Goal: Task Accomplishment & Management: Manage account settings

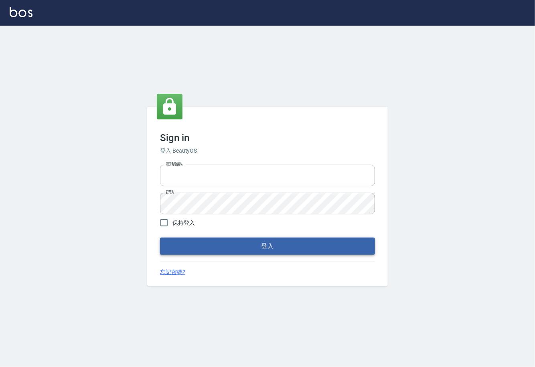
type input "0225929166"
click at [277, 252] on button "登入" at bounding box center [267, 246] width 215 height 17
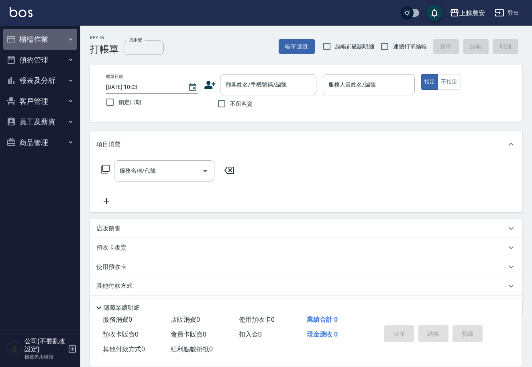
click at [26, 33] on button "櫃檯作業" at bounding box center [40, 39] width 74 height 21
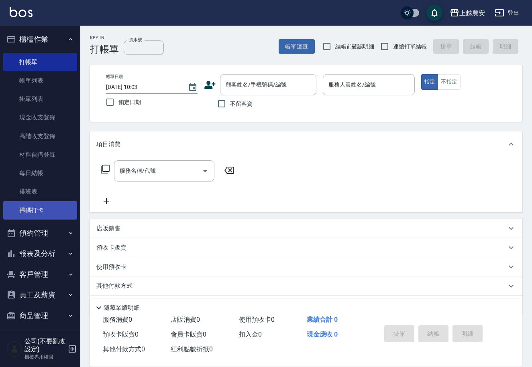
click at [39, 211] on link "掃碼打卡" at bounding box center [40, 210] width 74 height 18
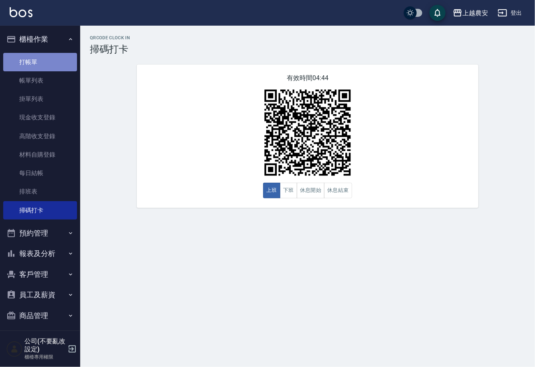
click at [47, 55] on link "打帳單" at bounding box center [40, 62] width 74 height 18
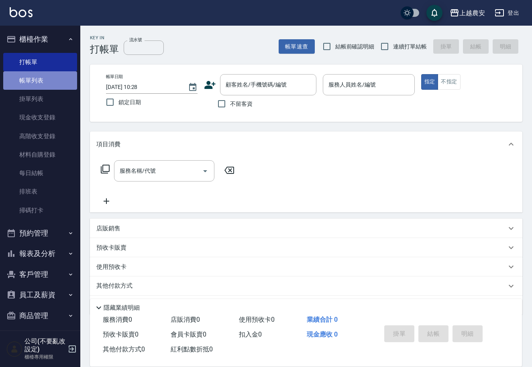
click at [43, 81] on link "帳單列表" at bounding box center [40, 80] width 74 height 18
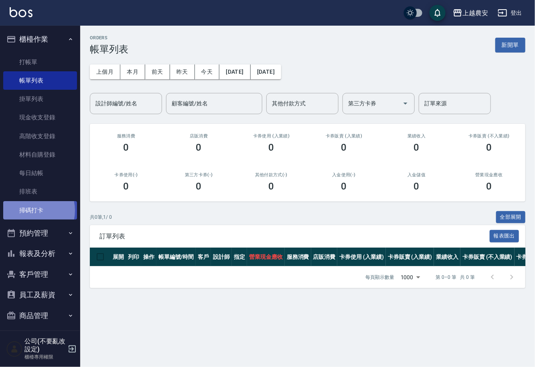
click at [28, 211] on link "掃碼打卡" at bounding box center [40, 210] width 74 height 18
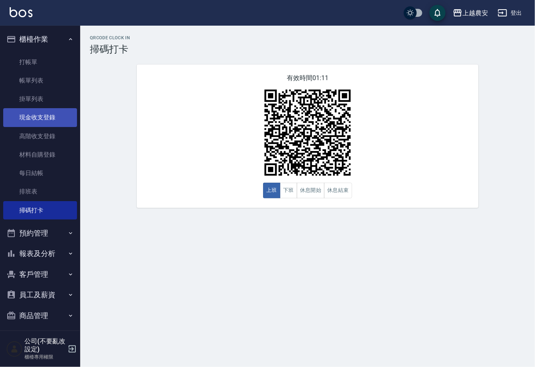
click at [32, 116] on link "現金收支登錄" at bounding box center [40, 117] width 74 height 18
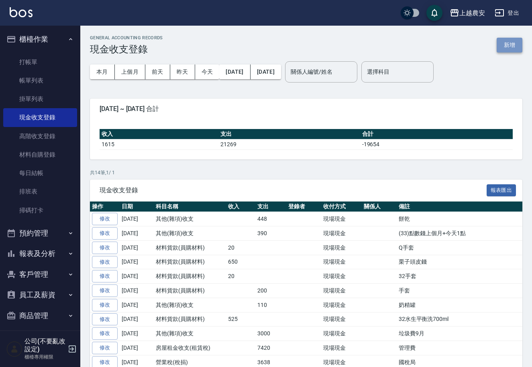
click at [513, 44] on button "新增" at bounding box center [509, 45] width 26 height 15
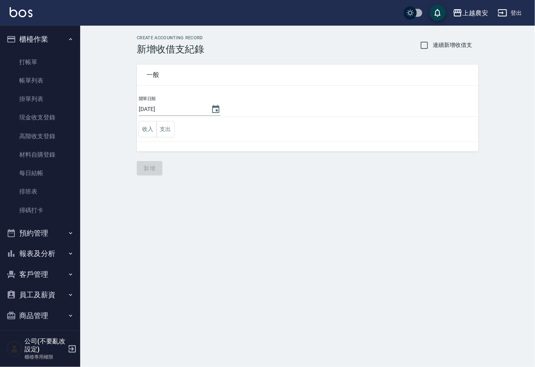
drag, startPoint x: 143, startPoint y: 127, endPoint x: 143, endPoint y: 140, distance: 13.2
click at [143, 126] on button "收入" at bounding box center [148, 129] width 18 height 16
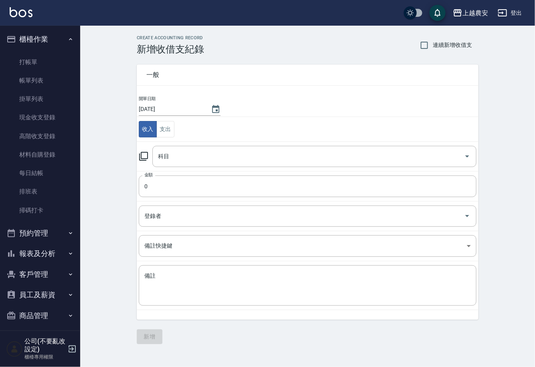
click at [144, 155] on icon at bounding box center [144, 157] width 10 height 10
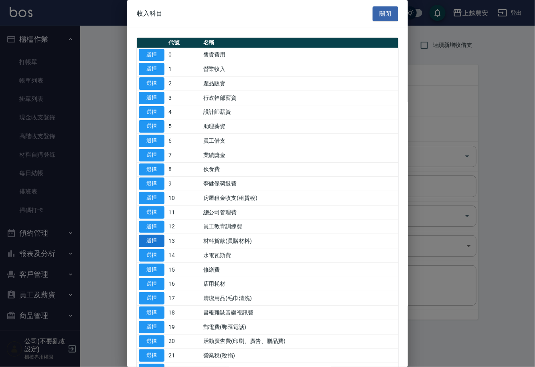
click at [150, 239] on button "選擇" at bounding box center [152, 241] width 26 height 12
type input "13 材料貨款(員購材料)"
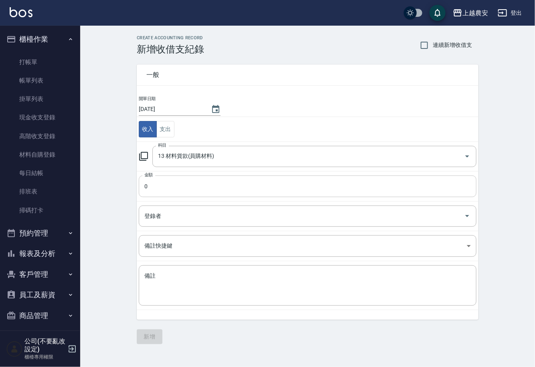
click at [160, 190] on input "0" at bounding box center [308, 187] width 338 height 22
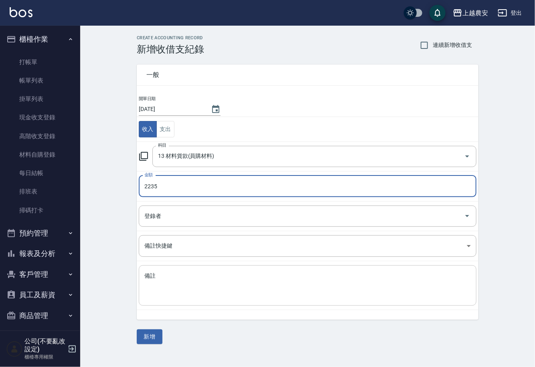
type input "2235"
click at [170, 272] on textarea "備註" at bounding box center [307, 285] width 327 height 27
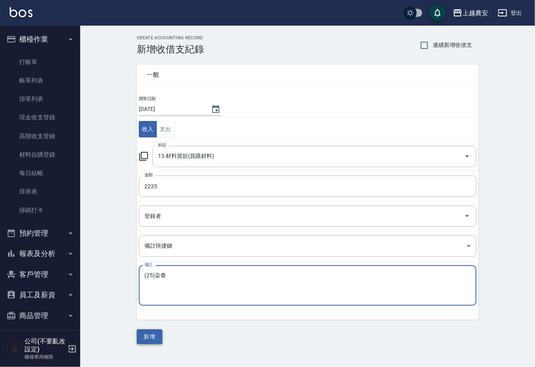
type textarea "(25)染膏"
click at [147, 335] on button "新增" at bounding box center [150, 337] width 26 height 15
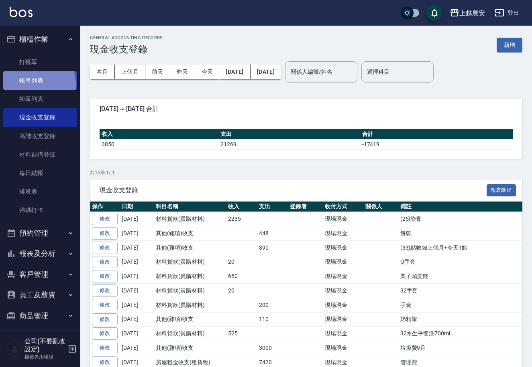
click at [29, 84] on link "帳單列表" at bounding box center [40, 80] width 74 height 18
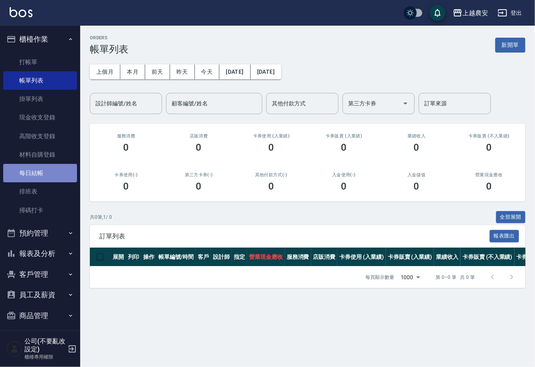
click at [41, 168] on link "每日結帳" at bounding box center [40, 173] width 74 height 18
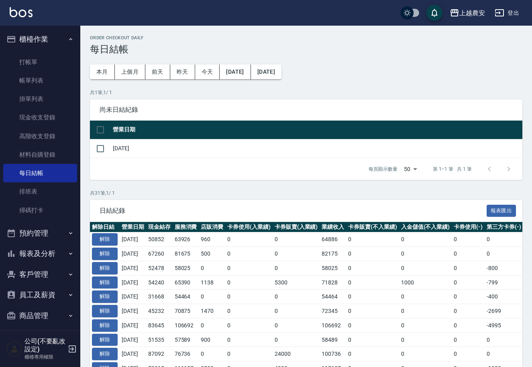
click at [41, 120] on link "現金收支登錄" at bounding box center [40, 117] width 74 height 18
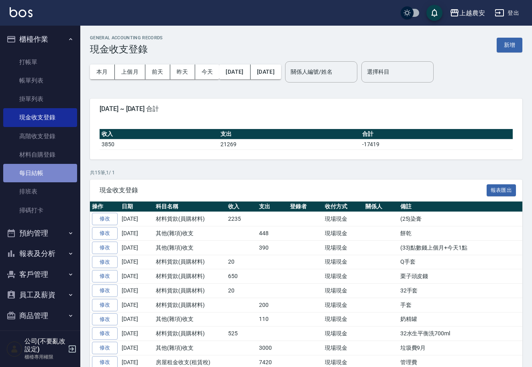
click at [43, 170] on link "每日結帳" at bounding box center [40, 173] width 74 height 18
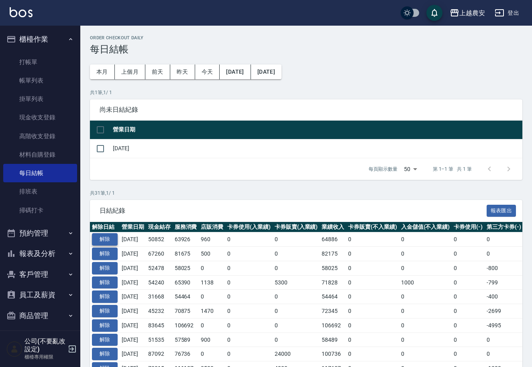
click at [108, 240] on button "解除" at bounding box center [105, 239] width 26 height 12
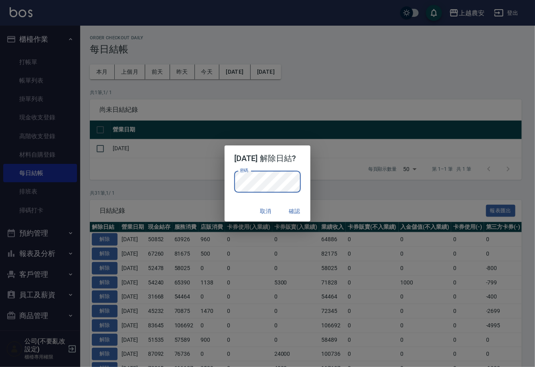
click at [305, 211] on button "確認" at bounding box center [295, 211] width 26 height 15
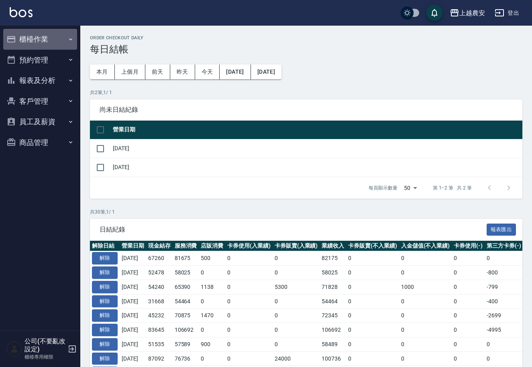
click at [34, 36] on button "櫃檯作業" at bounding box center [40, 39] width 74 height 21
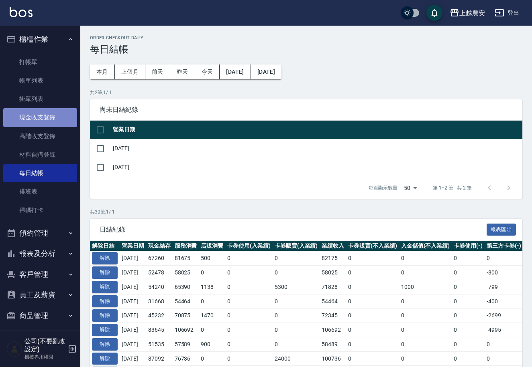
click at [47, 114] on link "現金收支登錄" at bounding box center [40, 117] width 74 height 18
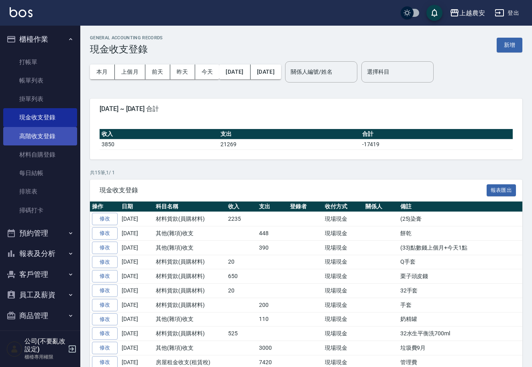
click at [45, 140] on link "高階收支登錄" at bounding box center [40, 136] width 74 height 18
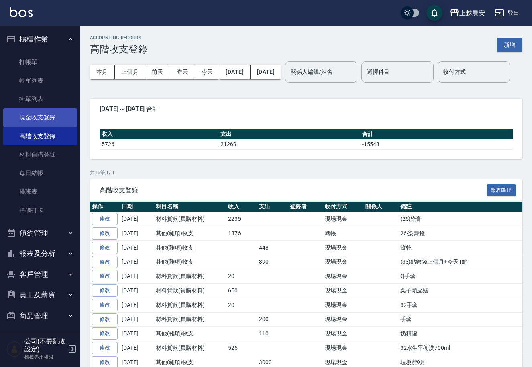
click at [40, 112] on link "現金收支登錄" at bounding box center [40, 117] width 74 height 18
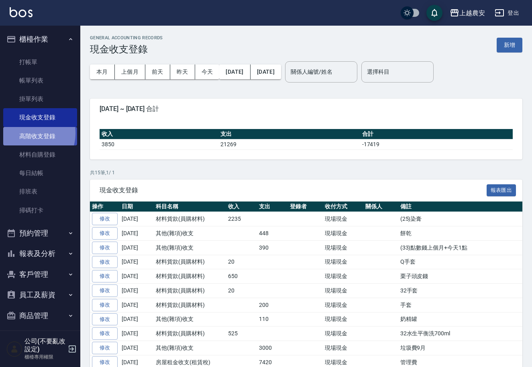
click at [28, 133] on link "高階收支登錄" at bounding box center [40, 136] width 74 height 18
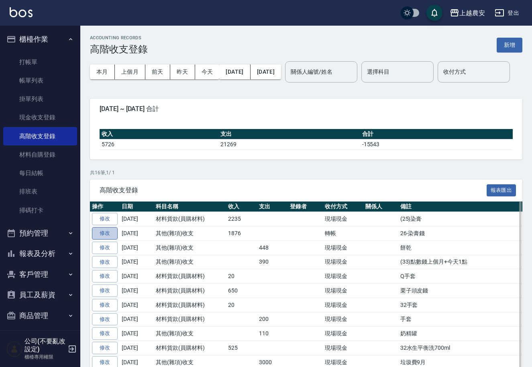
click at [99, 240] on link "修改" at bounding box center [105, 233] width 26 height 12
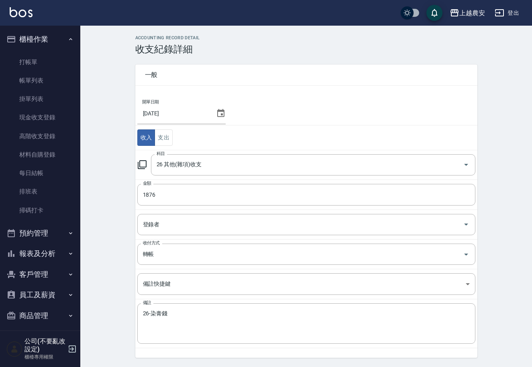
scroll to position [24, 0]
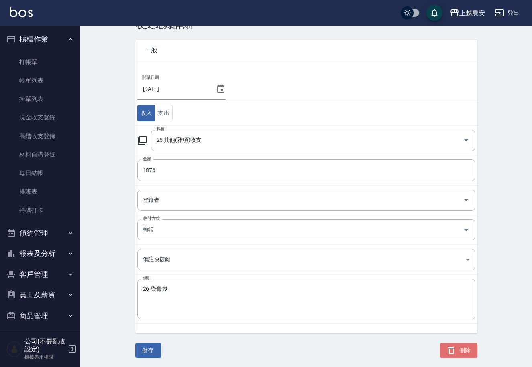
click at [453, 349] on icon "button" at bounding box center [451, 350] width 6 height 7
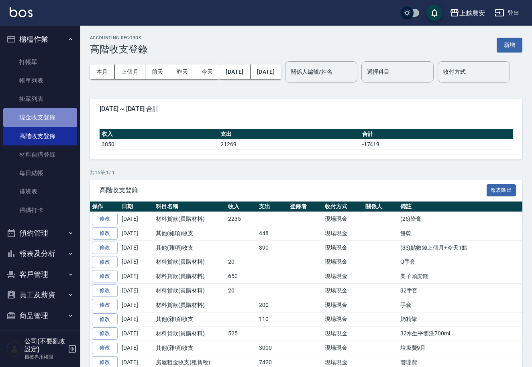
click at [40, 113] on link "現金收支登錄" at bounding box center [40, 117] width 74 height 18
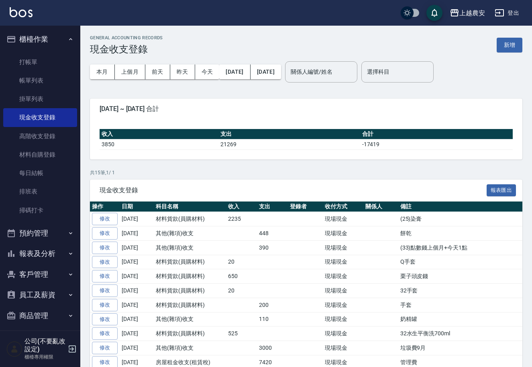
click at [508, 48] on button "新增" at bounding box center [509, 45] width 26 height 15
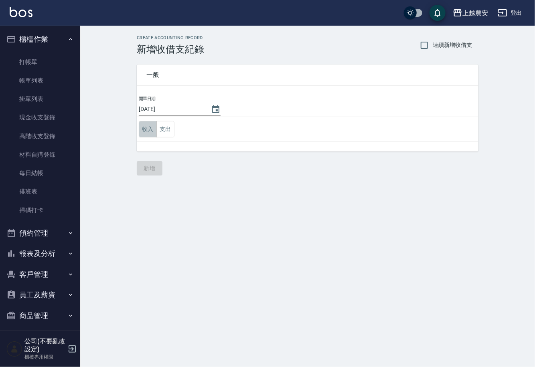
click at [143, 130] on button "收入" at bounding box center [148, 129] width 18 height 16
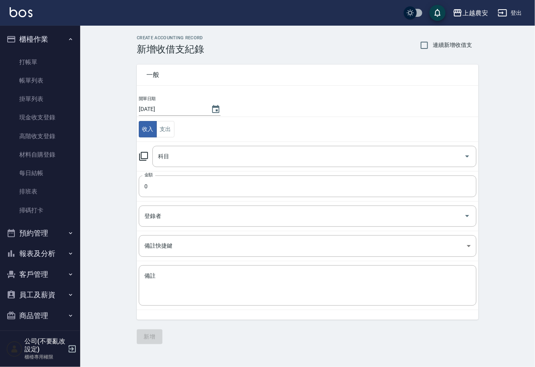
click at [143, 156] on icon at bounding box center [144, 157] width 10 height 10
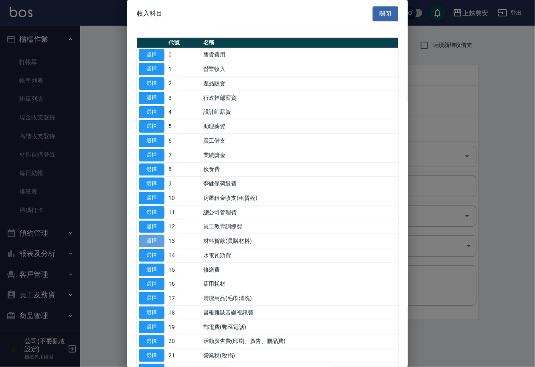
click at [146, 237] on button "選擇" at bounding box center [152, 241] width 26 height 12
type input "13 材料貨款(員購材料)"
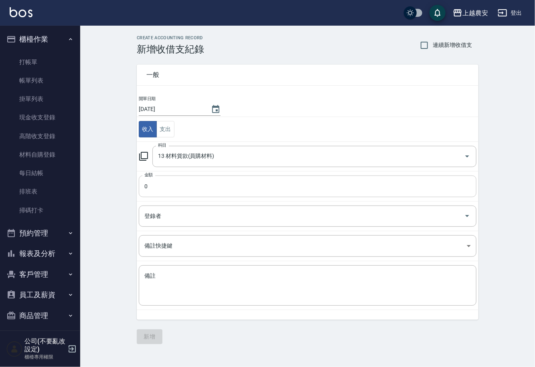
click at [145, 195] on input "0" at bounding box center [308, 187] width 338 height 22
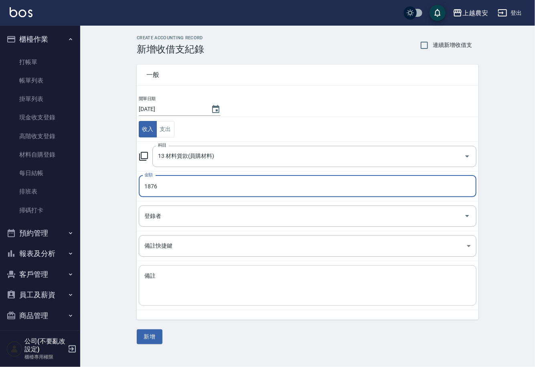
type input "1876"
click at [170, 276] on textarea "備註" at bounding box center [307, 285] width 327 height 27
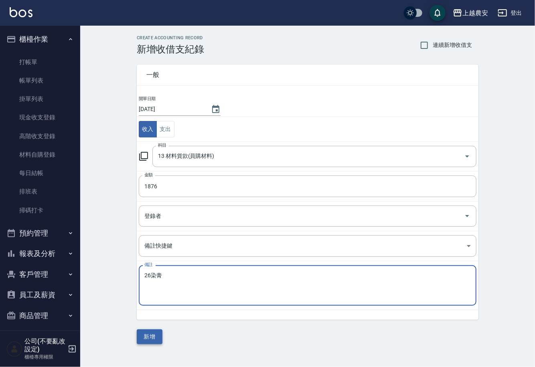
type textarea "26染膏"
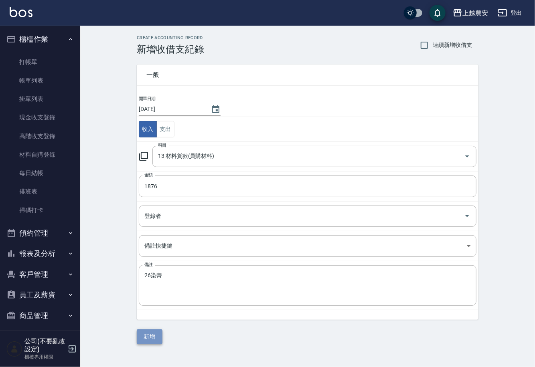
click at [145, 337] on button "新增" at bounding box center [150, 337] width 26 height 15
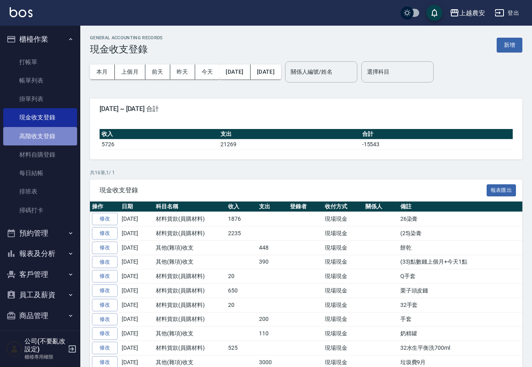
click at [41, 134] on link "高階收支登錄" at bounding box center [40, 136] width 74 height 18
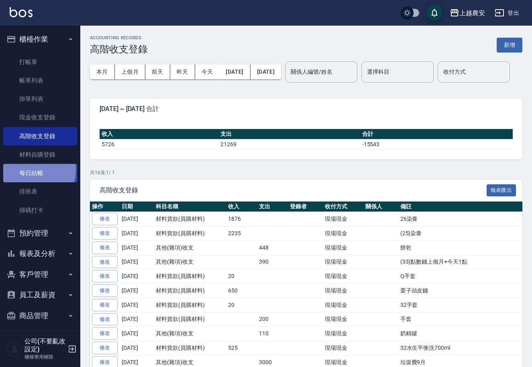
click at [29, 169] on link "每日結帳" at bounding box center [40, 173] width 74 height 18
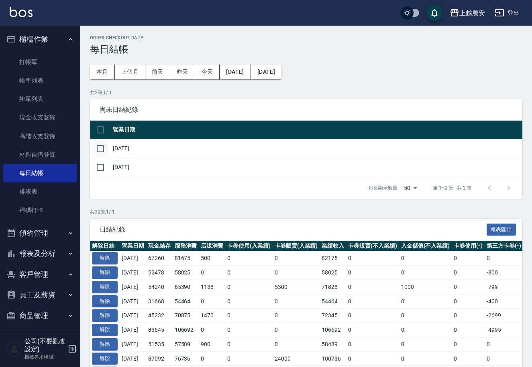
click at [101, 148] on input "checkbox" at bounding box center [100, 148] width 17 height 17
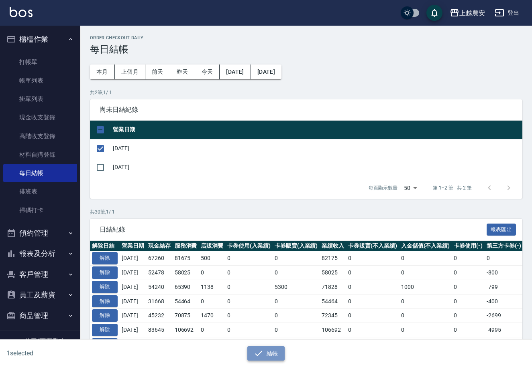
click at [274, 351] on button "結帳" at bounding box center [265, 354] width 37 height 15
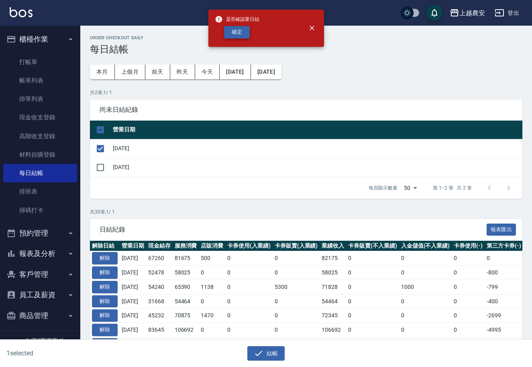
click at [241, 28] on button "確定" at bounding box center [237, 32] width 26 height 12
checkbox input "false"
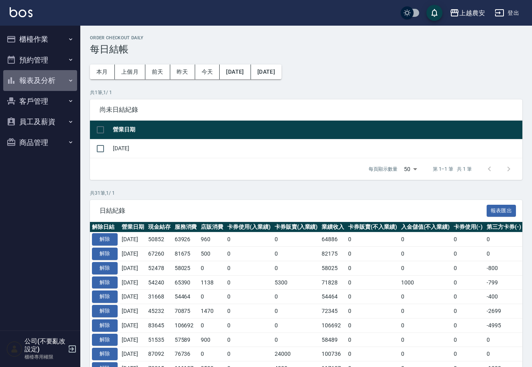
click at [27, 83] on button "報表及分析" at bounding box center [40, 80] width 74 height 21
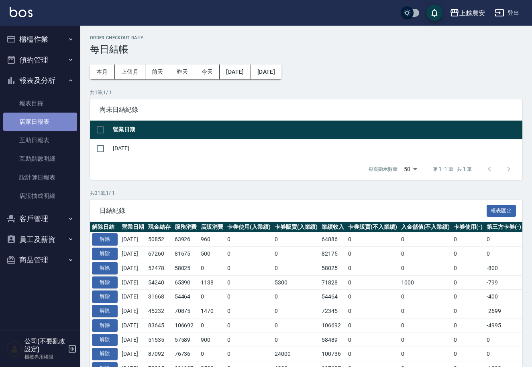
click at [34, 120] on link "店家日報表" at bounding box center [40, 122] width 74 height 18
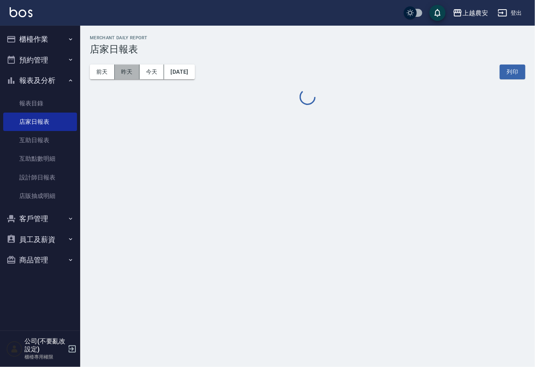
click at [130, 73] on button "昨天" at bounding box center [127, 72] width 25 height 15
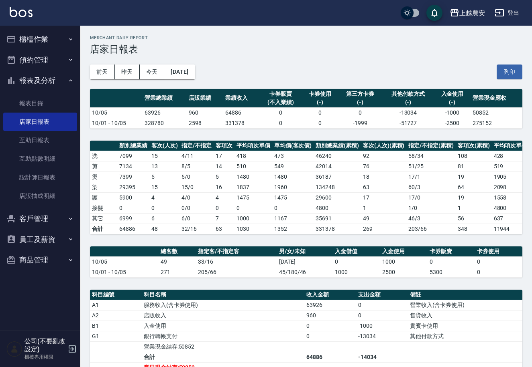
drag, startPoint x: 508, startPoint y: 72, endPoint x: 444, endPoint y: 308, distance: 244.7
click at [508, 72] on button "列印" at bounding box center [509, 72] width 26 height 15
drag, startPoint x: 27, startPoint y: 34, endPoint x: 32, endPoint y: 69, distance: 34.8
click at [27, 37] on button "櫃檯作業" at bounding box center [40, 39] width 74 height 21
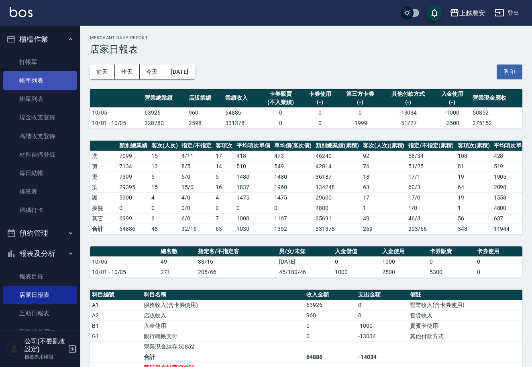
click at [29, 80] on link "帳單列表" at bounding box center [40, 80] width 74 height 18
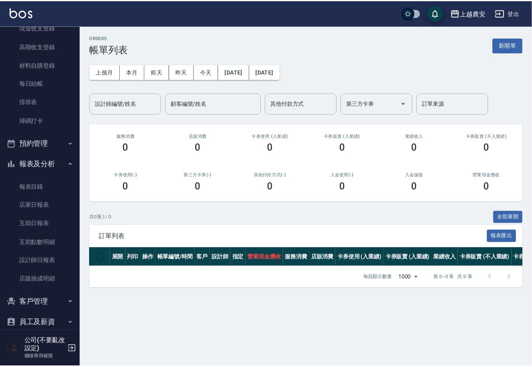
scroll to position [100, 0]
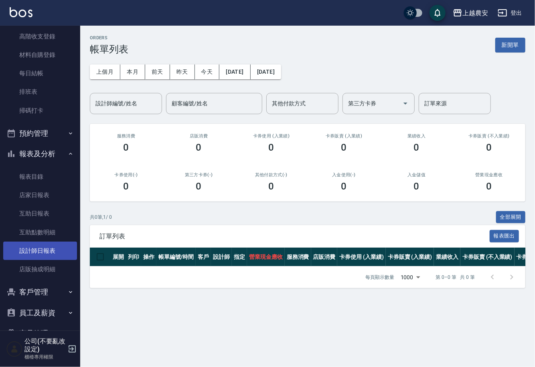
click at [32, 247] on link "設計師日報表" at bounding box center [40, 251] width 74 height 18
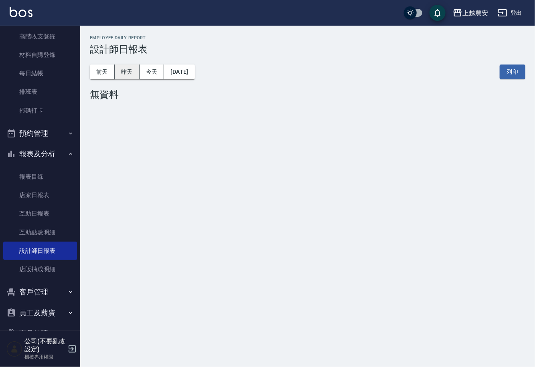
click at [123, 75] on button "昨天" at bounding box center [127, 72] width 25 height 15
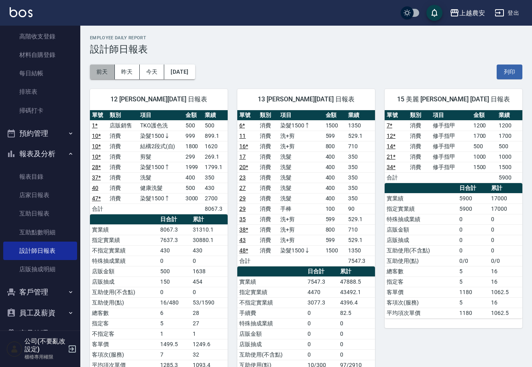
click at [102, 76] on button "前天" at bounding box center [102, 72] width 25 height 15
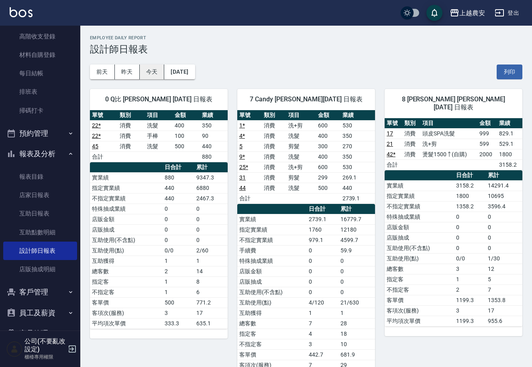
click at [146, 73] on button "今天" at bounding box center [152, 72] width 25 height 15
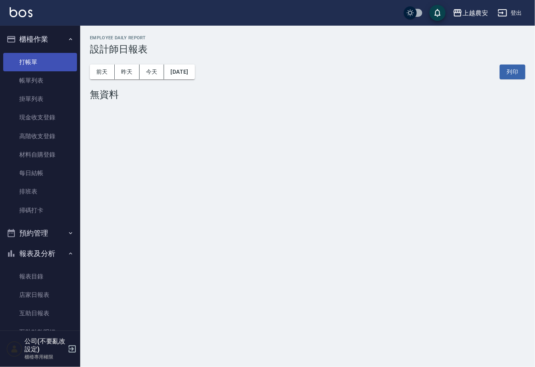
click at [30, 58] on link "打帳單" at bounding box center [40, 62] width 74 height 18
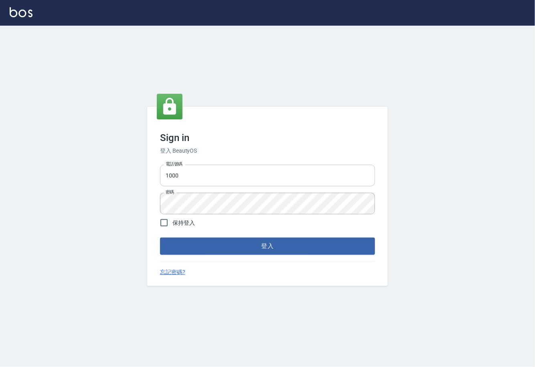
click at [217, 179] on input "1000" at bounding box center [267, 176] width 215 height 22
type input "0225929166"
click at [242, 247] on button "登入" at bounding box center [267, 246] width 215 height 17
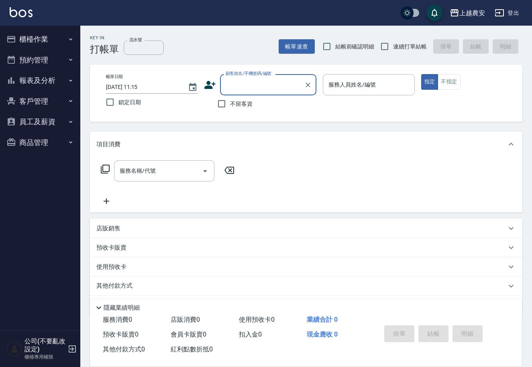
click at [42, 38] on button "櫃檯作業" at bounding box center [40, 39] width 74 height 21
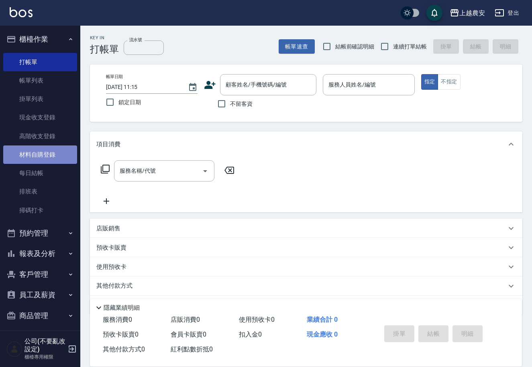
click at [45, 158] on link "材料自購登錄" at bounding box center [40, 155] width 74 height 18
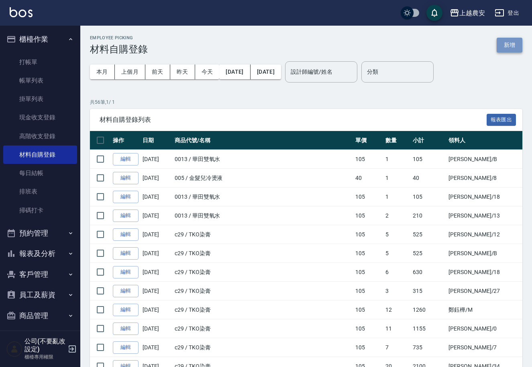
click at [512, 44] on button "新增" at bounding box center [509, 45] width 26 height 15
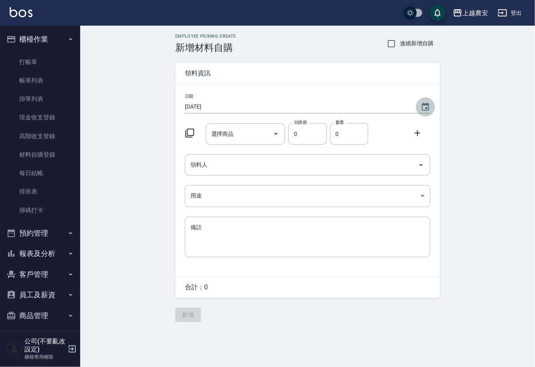
click at [427, 107] on icon "Choose date, selected date is 2025-10-06" at bounding box center [426, 107] width 10 height 10
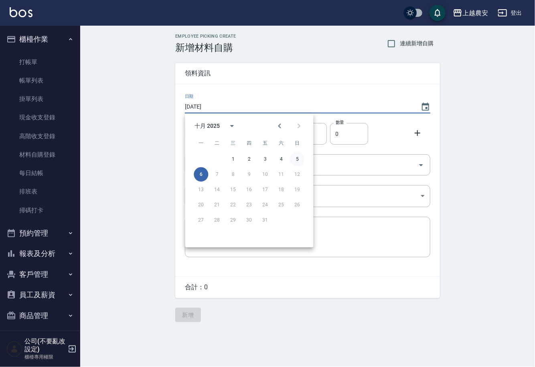
click at [298, 160] on button "5" at bounding box center [297, 159] width 14 height 14
type input "[DATE]"
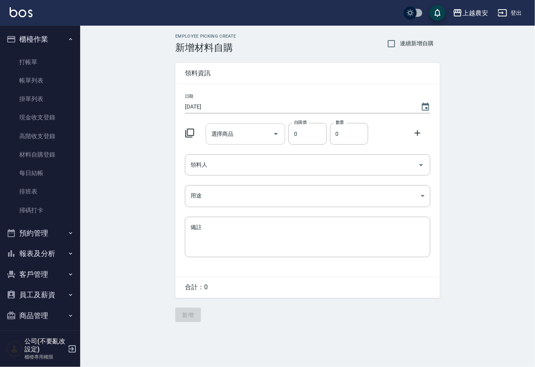
click at [246, 138] on input "選擇商品" at bounding box center [239, 134] width 61 height 14
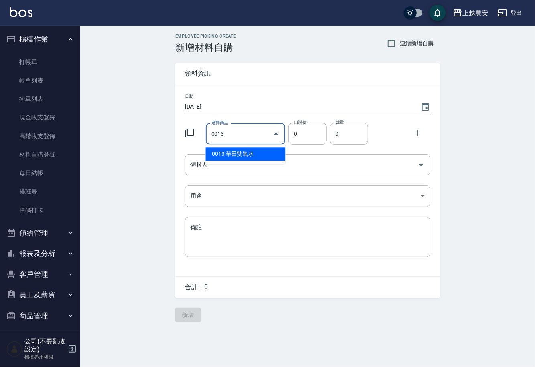
type input "華田雙氧水"
type input "105"
type input "1"
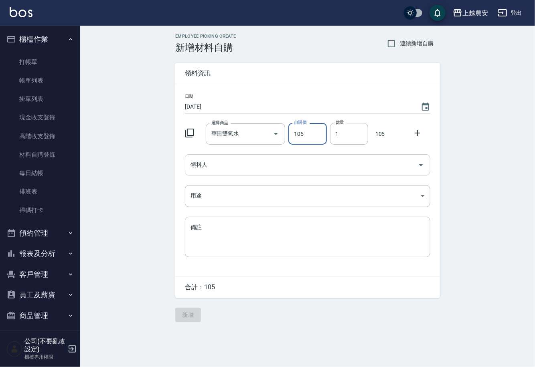
click at [237, 170] on input "領料人" at bounding box center [302, 165] width 226 height 14
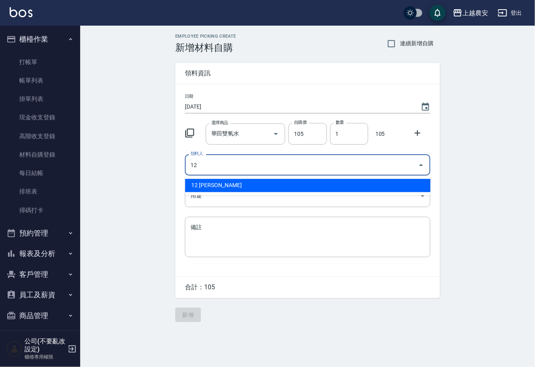
click at [219, 187] on li "12 [PERSON_NAME]" at bounding box center [307, 185] width 245 height 13
type input "12 [PERSON_NAME]"
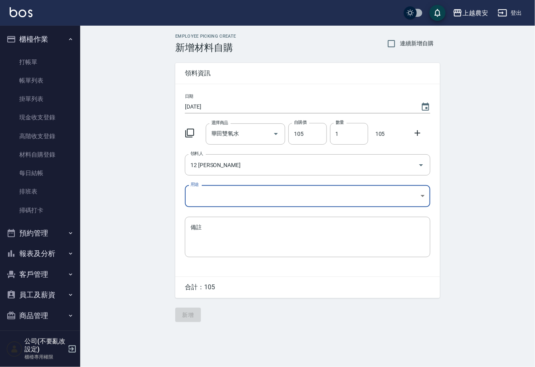
click at [209, 202] on body "上越農安 登出 櫃檯作業 打帳單 帳單列表 掛單列表 現金收支登錄 高階收支登錄 材料自購登錄 每日結帳 排班表 掃碼打卡 預約管理 預約管理 單日預約紀錄 …" at bounding box center [267, 183] width 535 height 367
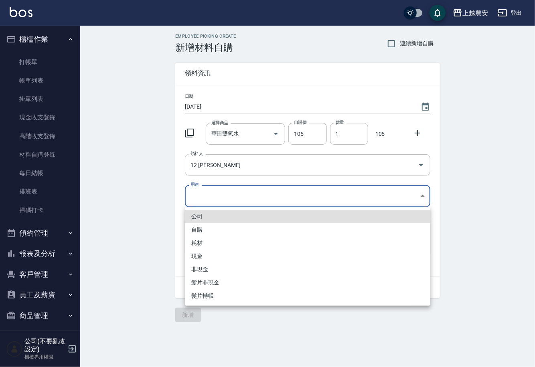
click at [201, 230] on li "自購" at bounding box center [307, 229] width 245 height 13
type input "自購"
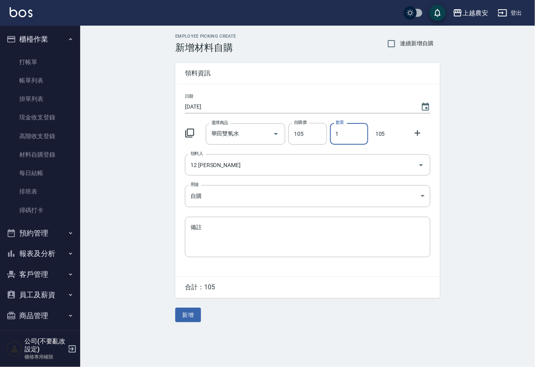
drag, startPoint x: 335, startPoint y: 135, endPoint x: 341, endPoint y: 133, distance: 6.2
click at [341, 133] on input "1" at bounding box center [349, 134] width 38 height 22
type input "2"
click at [195, 312] on button "新增" at bounding box center [188, 315] width 26 height 15
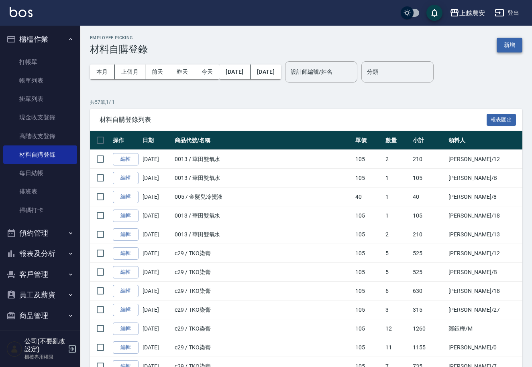
click at [513, 43] on button "新增" at bounding box center [509, 45] width 26 height 15
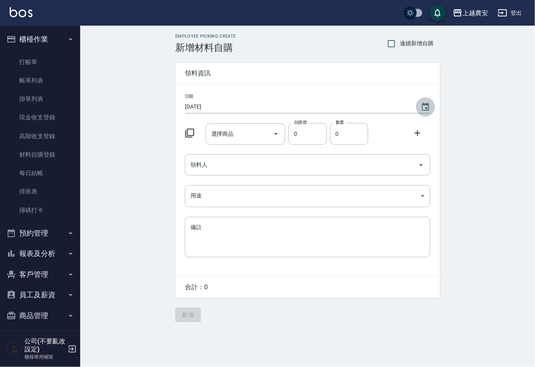
click at [422, 103] on icon "Choose date, selected date is 2025-10-06" at bounding box center [425, 107] width 7 height 8
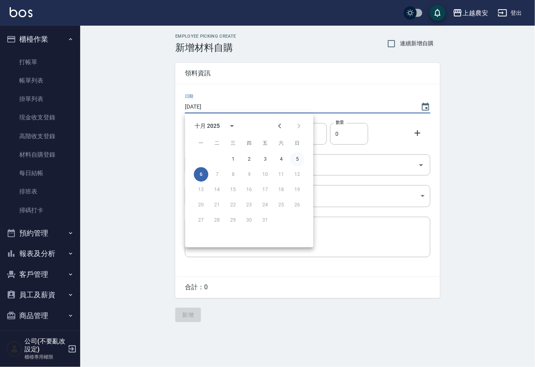
click at [298, 158] on button "5" at bounding box center [297, 159] width 14 height 14
type input "2025/10/05"
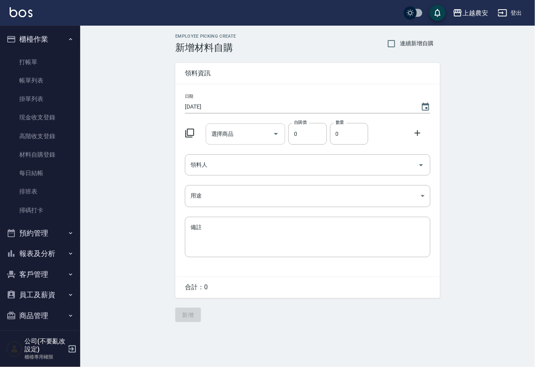
click at [243, 133] on input "選擇商品" at bounding box center [239, 134] width 61 height 14
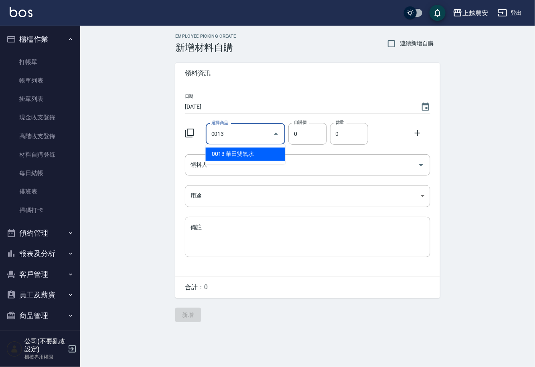
type input "華田雙氧水"
type input "105"
type input "1"
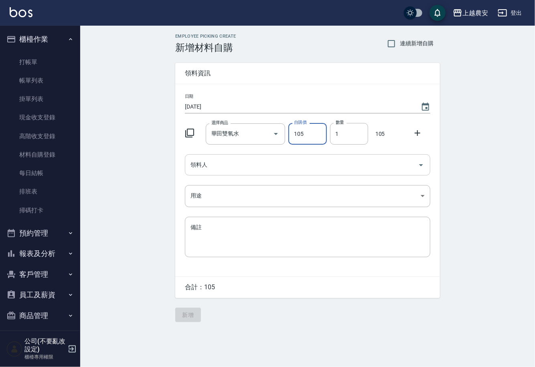
click at [202, 166] on input "領料人" at bounding box center [302, 165] width 226 height 14
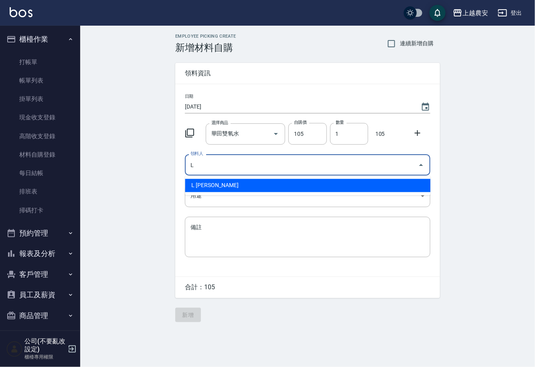
click at [198, 189] on li "L 溫莉娜" at bounding box center [307, 185] width 245 height 13
type input "L 溫莉娜"
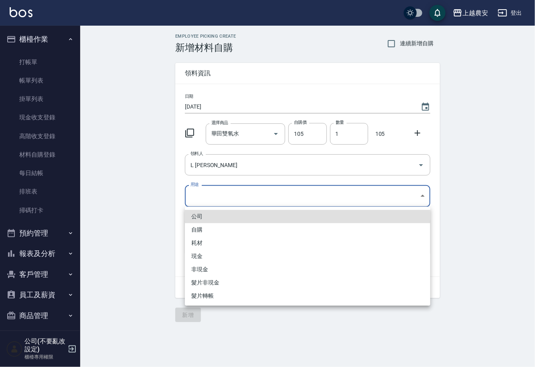
drag, startPoint x: 197, startPoint y: 197, endPoint x: 207, endPoint y: 235, distance: 39.3
click at [202, 209] on body "上越農安 登出 櫃檯作業 打帳單 帳單列表 掛單列表 現金收支登錄 高階收支登錄 材料自購登錄 每日結帳 排班表 掃碼打卡 預約管理 預約管理 單日預約紀錄 …" at bounding box center [267, 183] width 535 height 367
click at [195, 232] on li "自購" at bounding box center [307, 229] width 245 height 13
type input "自購"
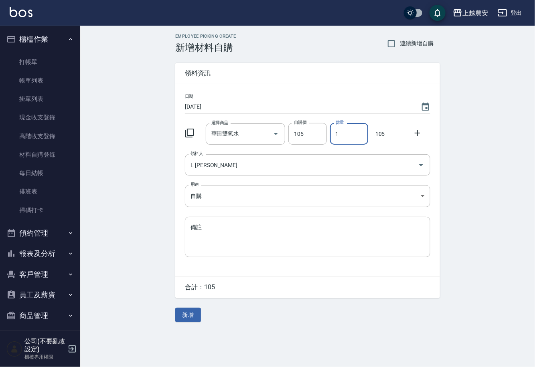
drag, startPoint x: 332, startPoint y: 136, endPoint x: 347, endPoint y: 136, distance: 14.4
click at [347, 136] on input "1" at bounding box center [349, 134] width 38 height 22
type input "2"
click at [187, 317] on button "新增" at bounding box center [188, 315] width 26 height 15
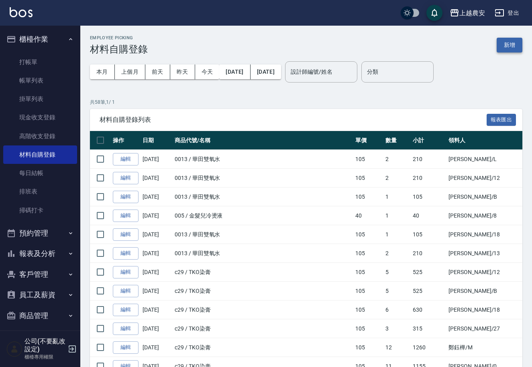
click at [513, 46] on button "新增" at bounding box center [509, 45] width 26 height 15
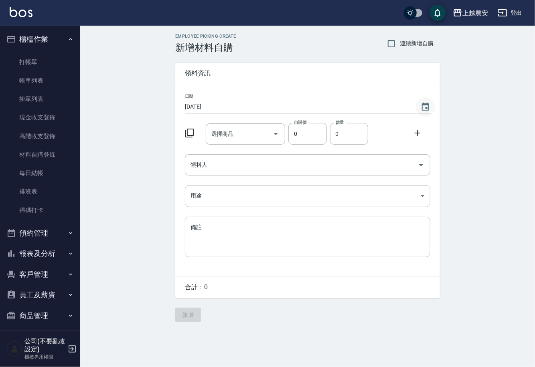
click at [422, 107] on icon "Choose date, selected date is 2025-10-06" at bounding box center [425, 107] width 7 height 8
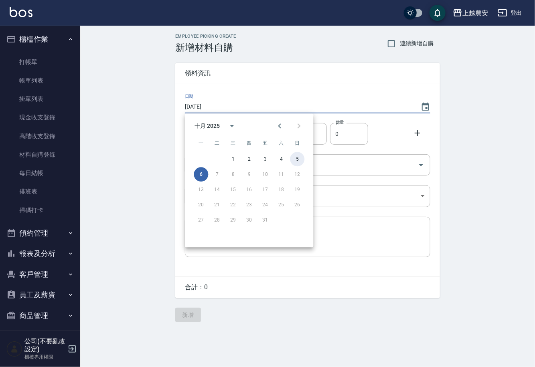
drag, startPoint x: 295, startPoint y: 156, endPoint x: 296, endPoint y: 223, distance: 66.6
click at [295, 156] on button "5" at bounding box center [297, 159] width 14 height 14
type input "2025/10/05"
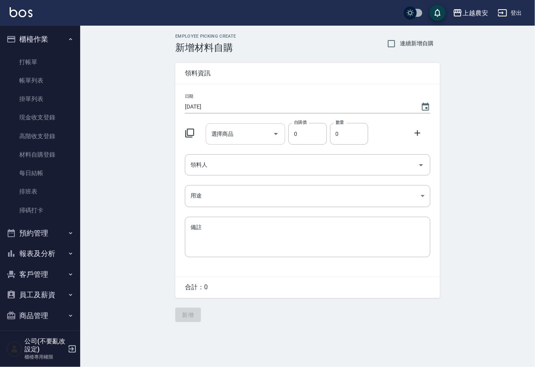
click at [225, 129] on div "選擇商品 選擇商品" at bounding box center [246, 134] width 80 height 21
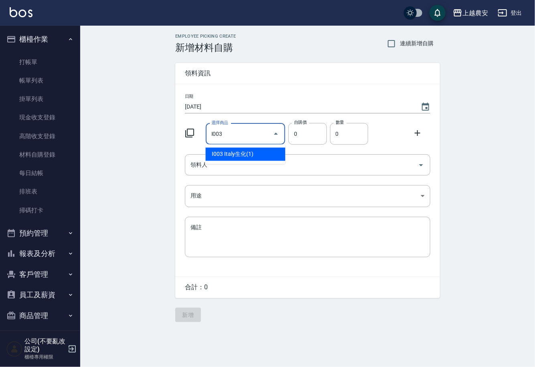
type input "Italy生化(1)"
type input "110"
type input "1"
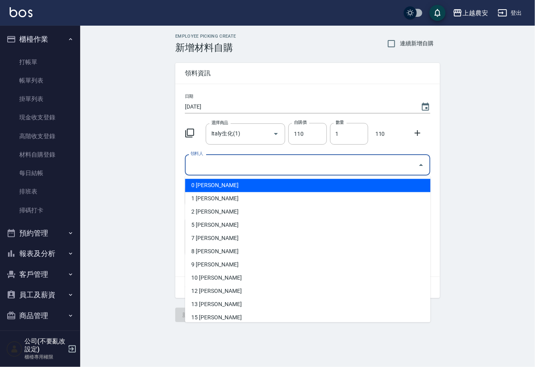
click at [202, 170] on input "領料人" at bounding box center [302, 165] width 226 height 14
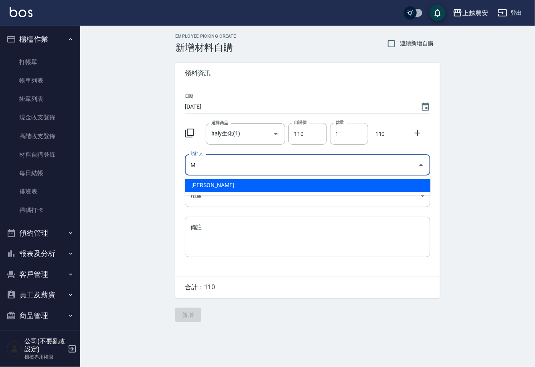
click at [205, 182] on li "M 鄭鈺樺" at bounding box center [307, 185] width 245 height 13
type input "M 鄭鈺樺"
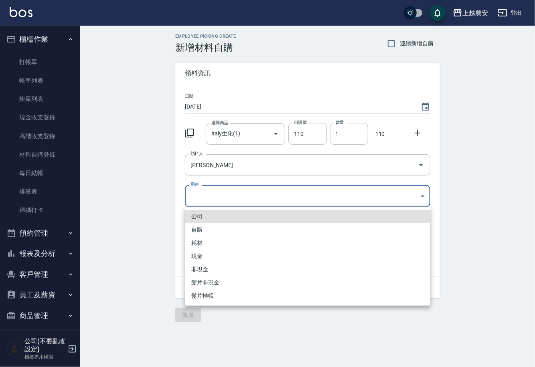
click at [199, 202] on body "上越農安 登出 櫃檯作業 打帳單 帳單列表 掛單列表 現金收支登錄 高階收支登錄 材料自購登錄 每日結帳 排班表 掃碼打卡 預約管理 預約管理 單日預約紀錄 …" at bounding box center [267, 183] width 535 height 367
click at [197, 227] on li "自購" at bounding box center [307, 229] width 245 height 13
type input "自購"
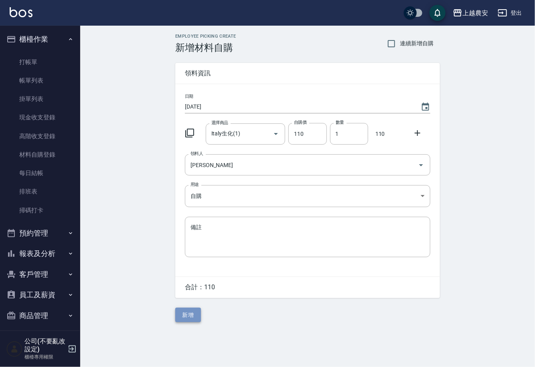
click at [191, 314] on button "新增" at bounding box center [188, 315] width 26 height 15
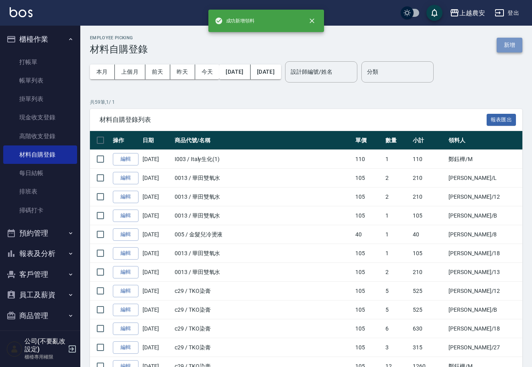
click at [503, 47] on button "新增" at bounding box center [509, 45] width 26 height 15
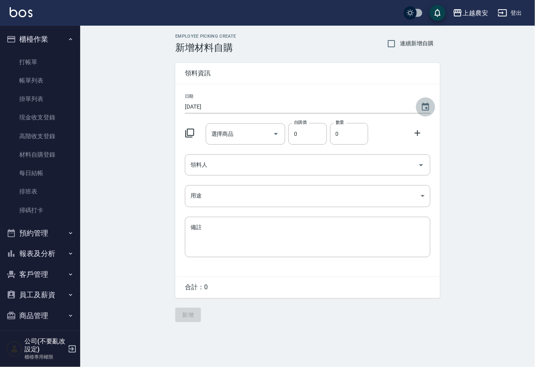
click at [428, 108] on icon "Choose date, selected date is 2025-10-06" at bounding box center [425, 107] width 7 height 8
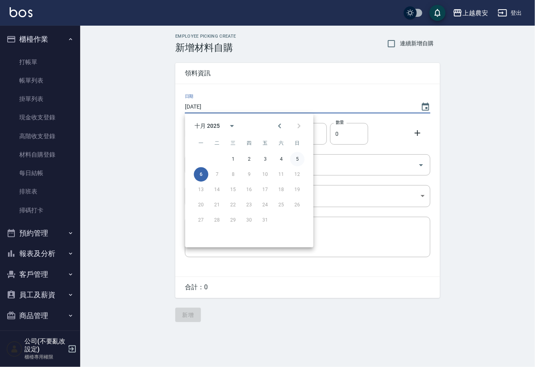
click at [298, 161] on button "5" at bounding box center [297, 159] width 14 height 14
type input "[DATE]"
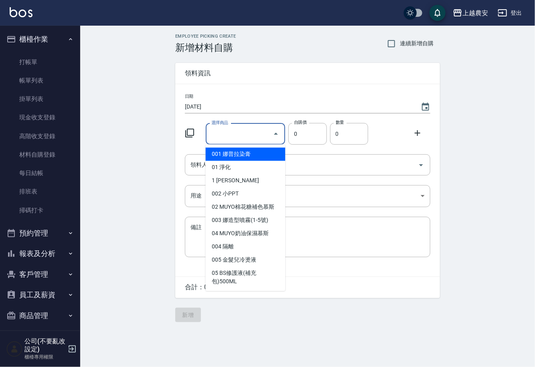
click at [259, 131] on input "選擇商品" at bounding box center [239, 134] width 61 height 14
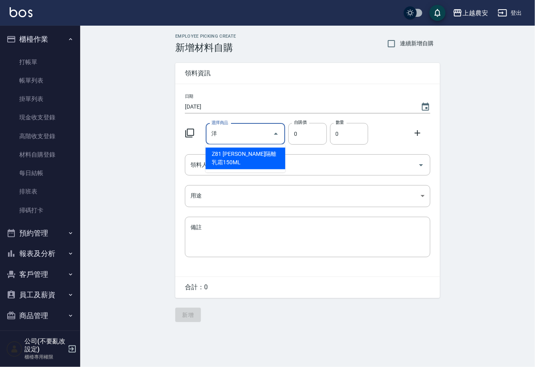
click at [265, 158] on li "Z81 華田洋甘菊隔離乳霜150ML" at bounding box center [246, 159] width 80 height 22
type input "華田洋甘菊隔離乳霜150ML"
type input "110"
type input "1"
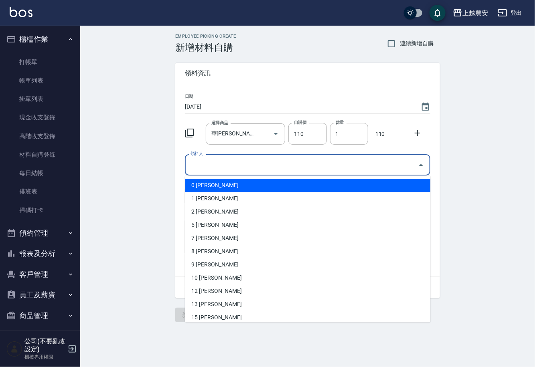
click at [259, 162] on input "領料人" at bounding box center [302, 165] width 226 height 14
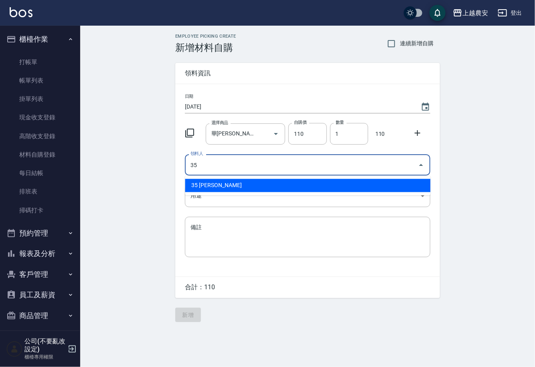
click at [242, 183] on li "35 巫芸瑄" at bounding box center [307, 185] width 245 height 13
type input "35 巫芸瑄"
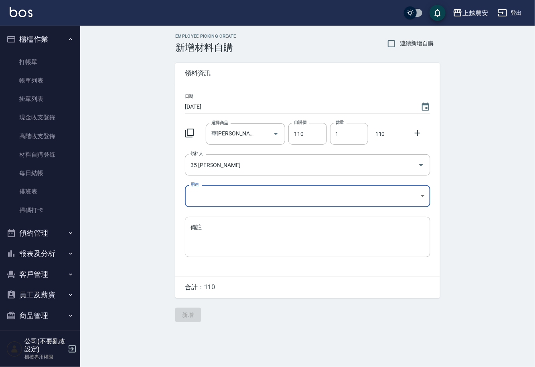
click at [210, 201] on body "上越農安 登出 櫃檯作業 打帳單 帳單列表 掛單列表 現金收支登錄 高階收支登錄 材料自購登錄 每日結帳 排班表 掃碼打卡 預約管理 預約管理 單日預約紀錄 …" at bounding box center [267, 183] width 535 height 367
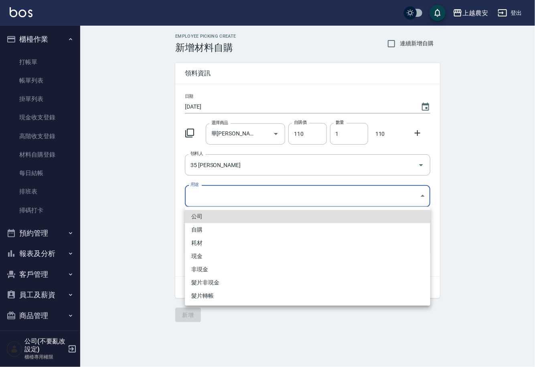
click at [196, 225] on li "自購" at bounding box center [307, 229] width 245 height 13
type input "自購"
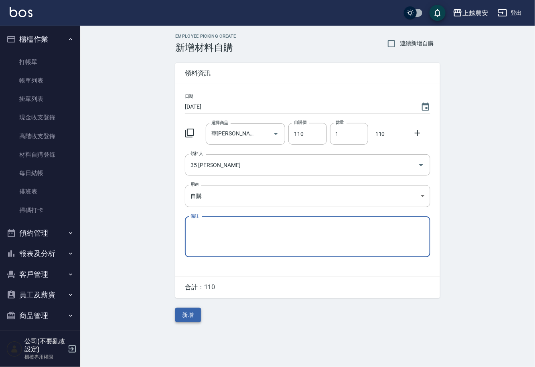
click at [190, 310] on button "新增" at bounding box center [188, 315] width 26 height 15
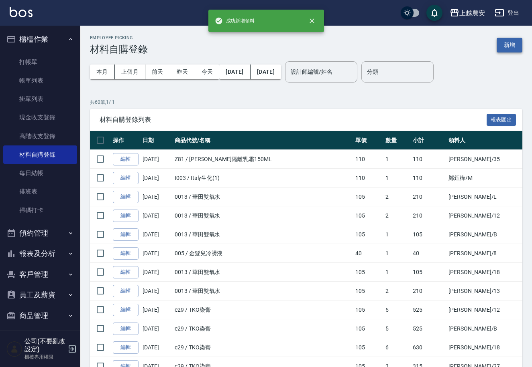
click at [516, 45] on button "新增" at bounding box center [509, 45] width 26 height 15
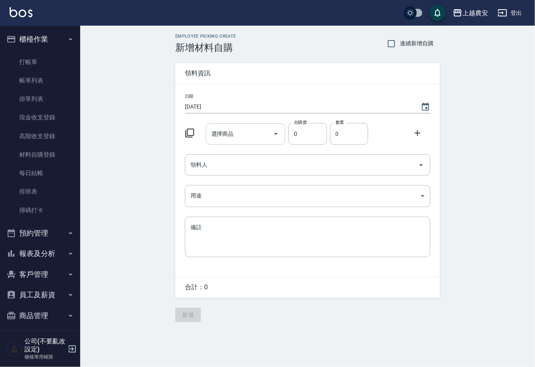
click at [247, 132] on input "選擇商品" at bounding box center [239, 134] width 61 height 14
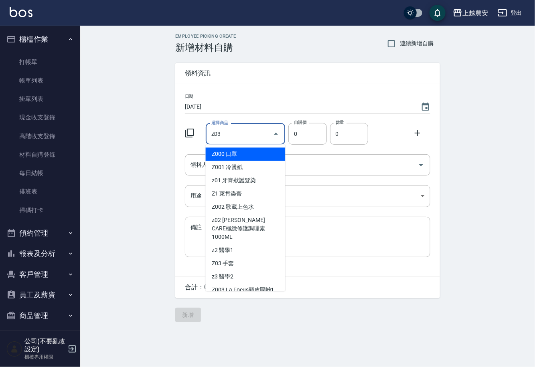
type input "手套"
type input "20"
type input "1"
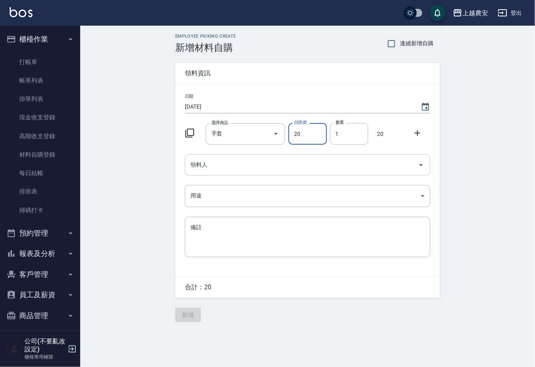
click at [260, 168] on input "領料人" at bounding box center [302, 165] width 226 height 14
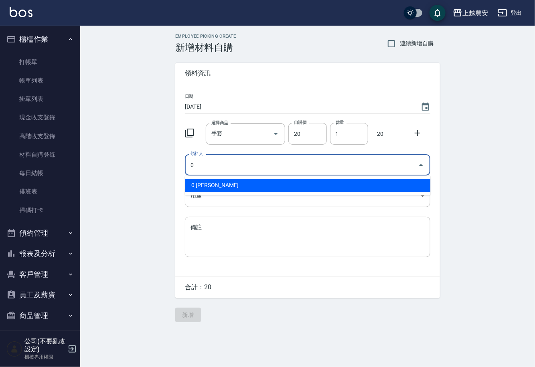
click at [213, 186] on li "0 陳佳怡" at bounding box center [307, 185] width 245 height 13
type input "0 陳佳怡"
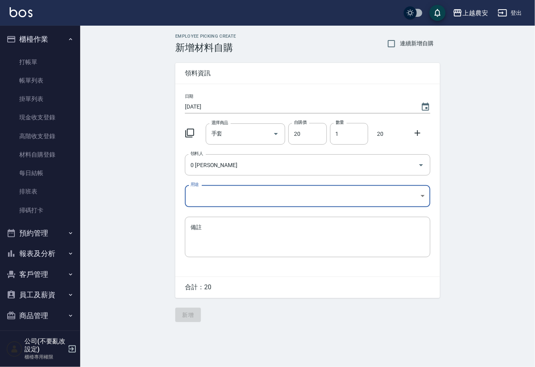
click at [193, 203] on body "上越農安 登出 櫃檯作業 打帳單 帳單列表 掛單列表 現金收支登錄 高階收支登錄 材料自購登錄 每日結帳 排班表 掃碼打卡 預約管理 預約管理 單日預約紀錄 …" at bounding box center [267, 183] width 535 height 367
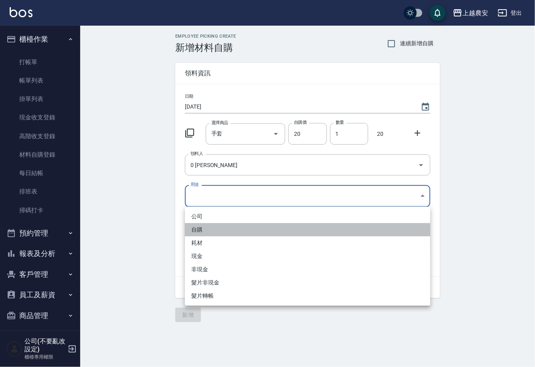
click at [199, 226] on li "自購" at bounding box center [307, 229] width 245 height 13
type input "自購"
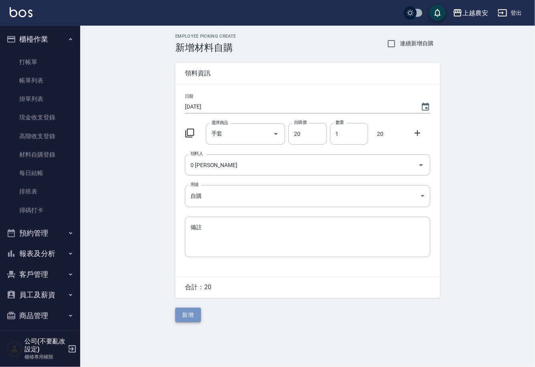
click at [185, 314] on button "新增" at bounding box center [188, 315] width 26 height 15
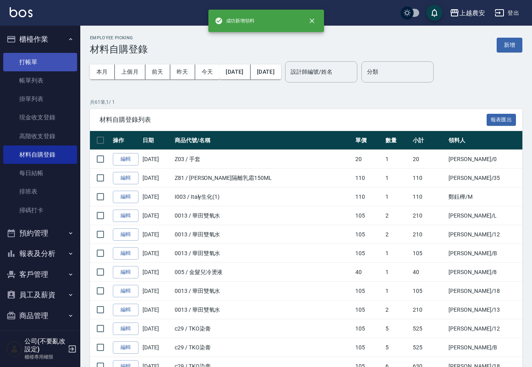
click at [36, 59] on link "打帳單" at bounding box center [40, 62] width 74 height 18
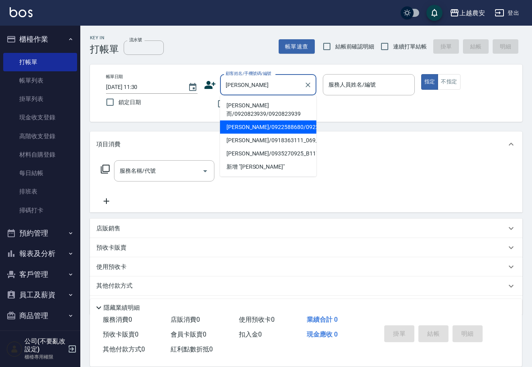
click at [291, 109] on li "[PERSON_NAME]而/0920823939/0920823939" at bounding box center [268, 110] width 96 height 22
type input "[PERSON_NAME]而/0920823939/0920823939"
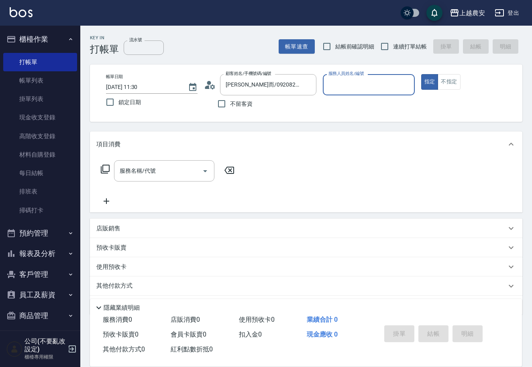
type input "Nana-13"
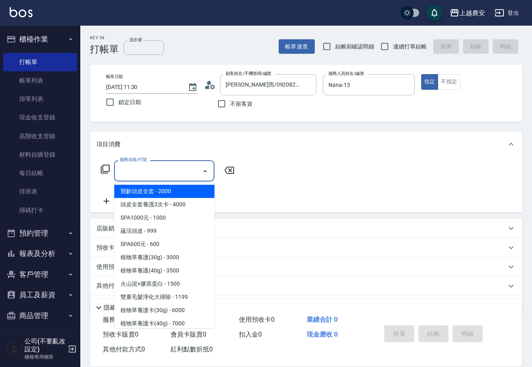
click at [136, 174] on input "服務名稱/代號" at bounding box center [158, 171] width 81 height 14
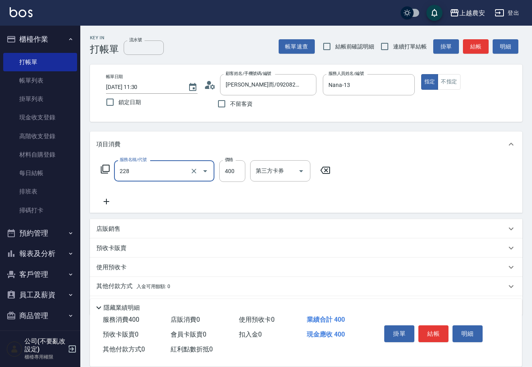
type input "洗髮(228)"
type input "大巫-35"
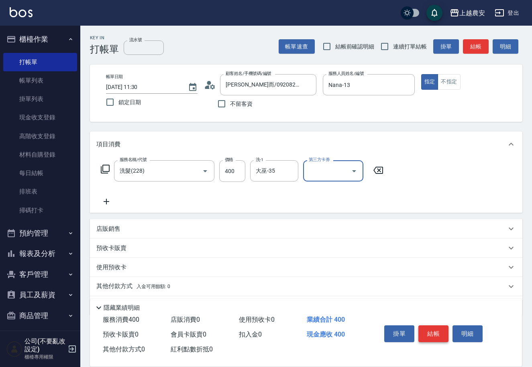
click at [431, 339] on button "結帳" at bounding box center [433, 334] width 30 height 17
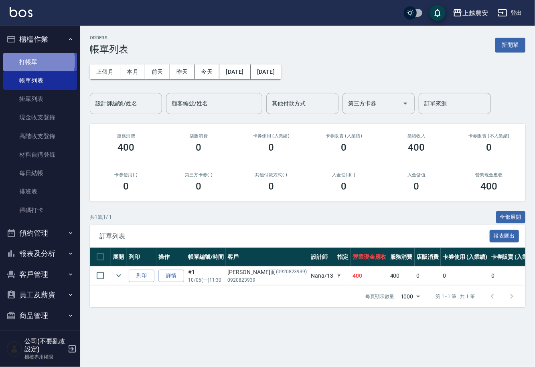
click at [26, 61] on link "打帳單" at bounding box center [40, 62] width 74 height 18
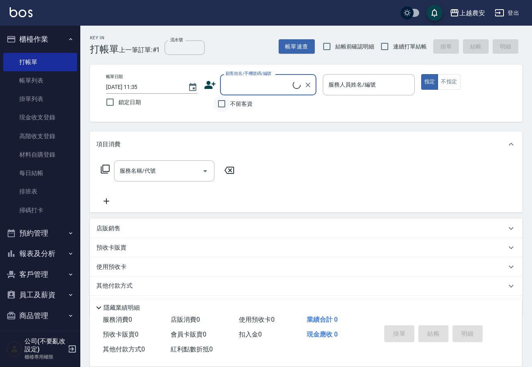
click at [222, 103] on input "不留客資" at bounding box center [221, 103] width 17 height 17
checkbox input "true"
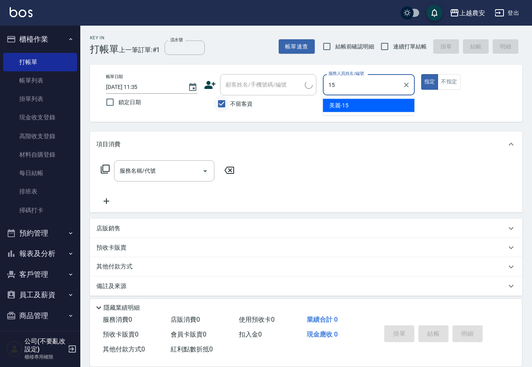
type input "美麗-15"
type button "true"
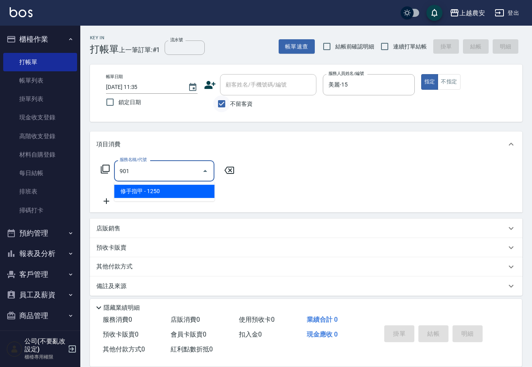
type input "修手指甲(901)"
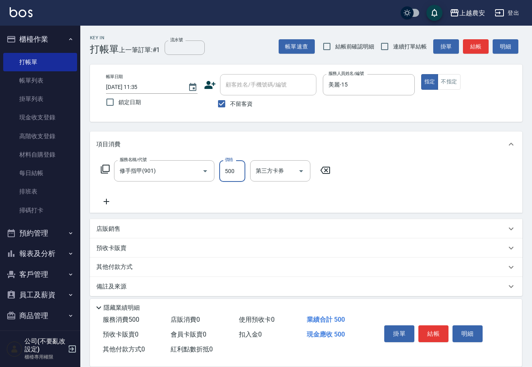
type input "500"
click at [437, 334] on button "結帳" at bounding box center [433, 334] width 30 height 17
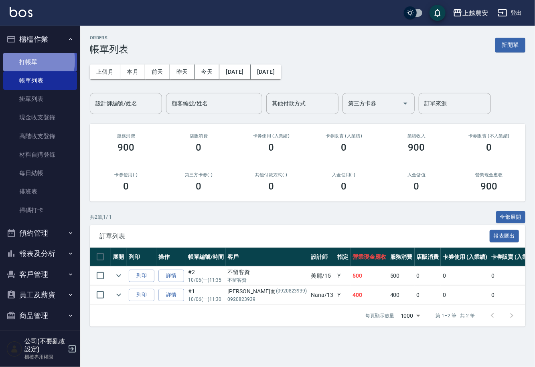
click at [25, 61] on link "打帳單" at bounding box center [40, 62] width 74 height 18
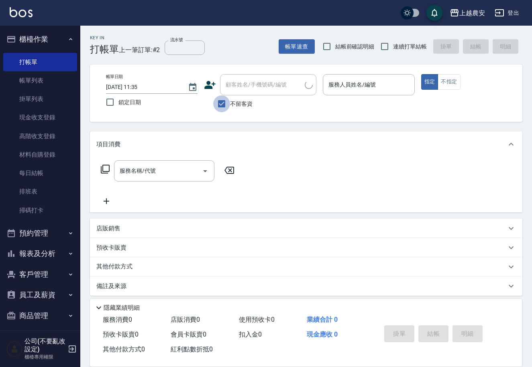
click at [221, 103] on input "不留客資" at bounding box center [221, 103] width 17 height 17
checkbox input "false"
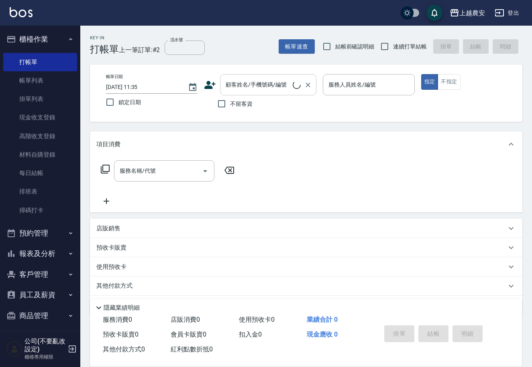
click at [224, 89] on input "顧客姓名/手機號碼/編號" at bounding box center [257, 85] width 69 height 14
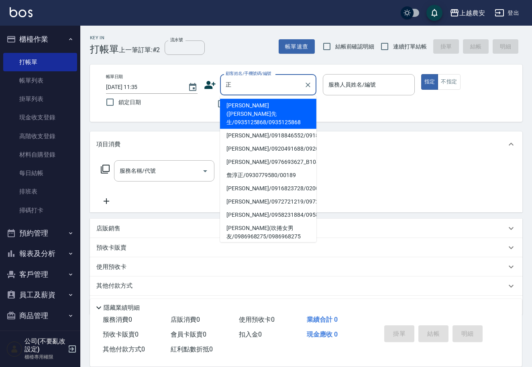
click at [241, 142] on li "[PERSON_NAME]/0920491688/0920491688" at bounding box center [268, 148] width 96 height 13
type input "[PERSON_NAME]/0920491688/0920491688"
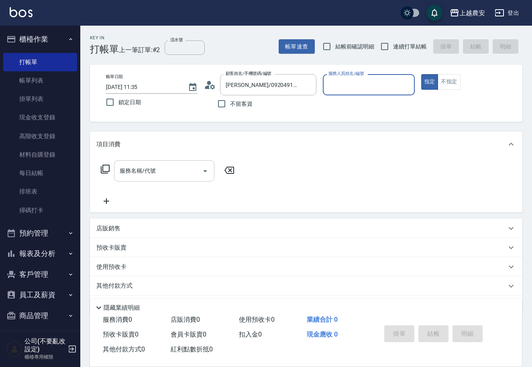
type input "Candy-7"
click at [192, 166] on input "服務名稱/代號" at bounding box center [158, 171] width 81 height 14
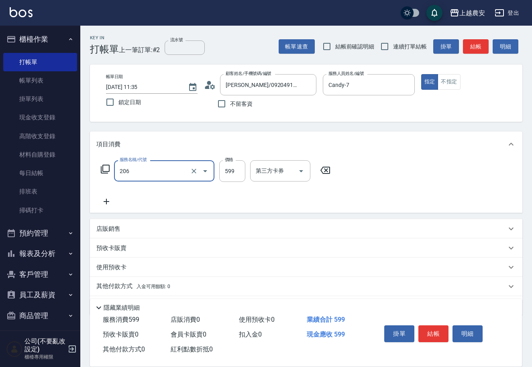
type input "洗+剪(206)"
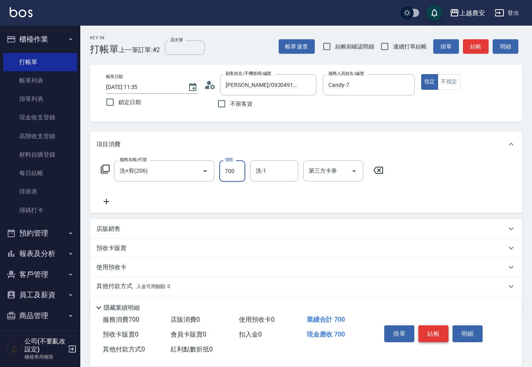
type input "700"
click at [430, 329] on button "結帳" at bounding box center [433, 334] width 30 height 17
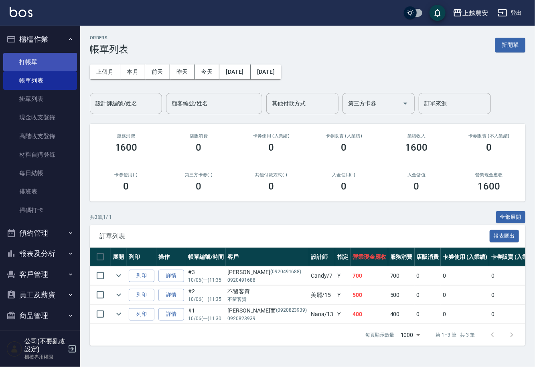
click at [34, 58] on link "打帳單" at bounding box center [40, 62] width 74 height 18
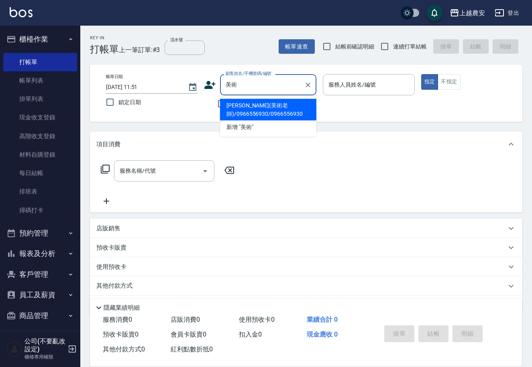
click at [243, 116] on li "[PERSON_NAME](美術老師)/0966556930/0966556930" at bounding box center [268, 110] width 96 height 22
type input "[PERSON_NAME](美術老師)/0966556930/0966556930"
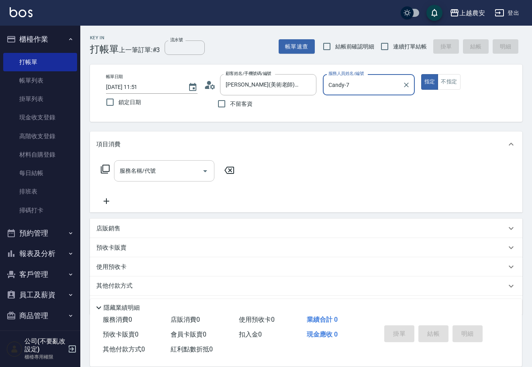
type input "Candy-7"
click at [174, 168] on input "服務名稱/代號" at bounding box center [158, 171] width 81 height 14
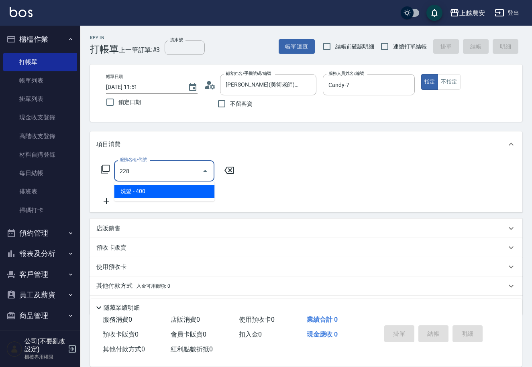
type input "洗髮(228)"
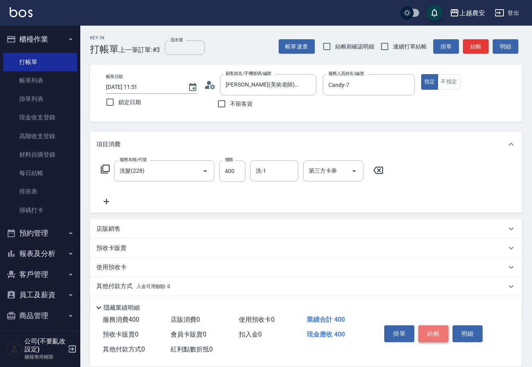
click at [427, 329] on button "結帳" at bounding box center [433, 334] width 30 height 17
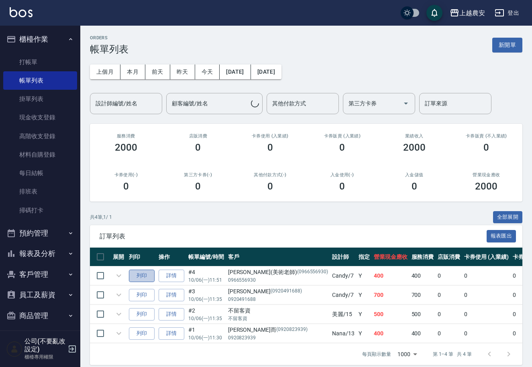
click at [150, 276] on button "列印" at bounding box center [142, 276] width 26 height 12
click at [29, 59] on link "打帳單" at bounding box center [40, 62] width 74 height 18
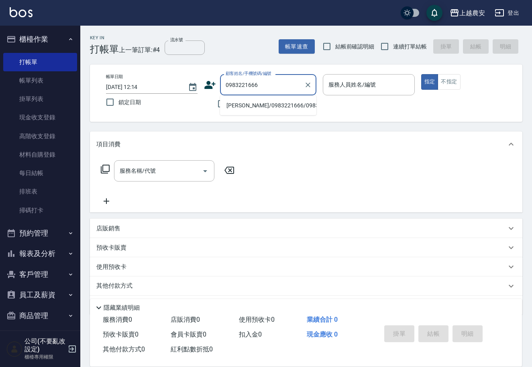
click at [270, 107] on li "[PERSON_NAME]/0983221666/0983221666" at bounding box center [268, 105] width 96 height 13
type input "[PERSON_NAME]/0983221666/0983221666"
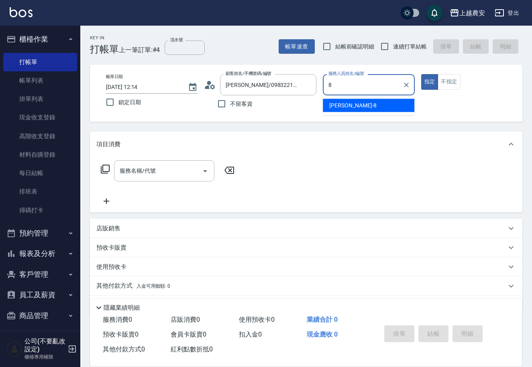
type input "黛慧-8"
type button "true"
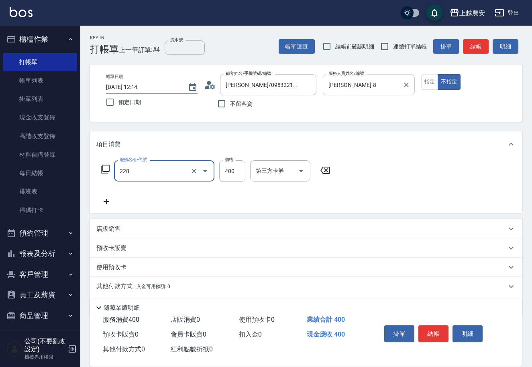
type input "洗髮(228)"
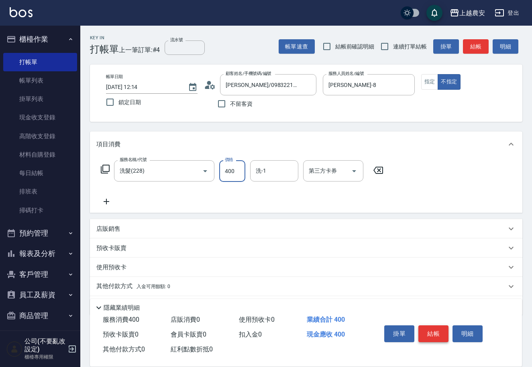
click at [432, 330] on button "結帳" at bounding box center [433, 334] width 30 height 17
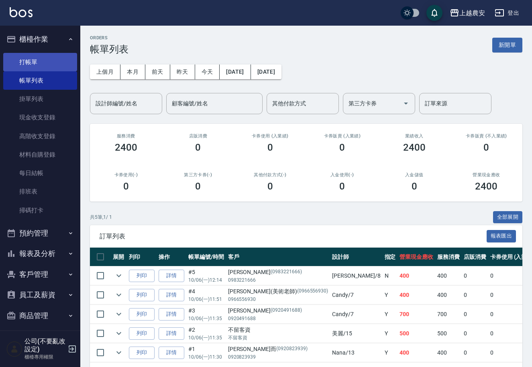
click at [33, 61] on link "打帳單" at bounding box center [40, 62] width 74 height 18
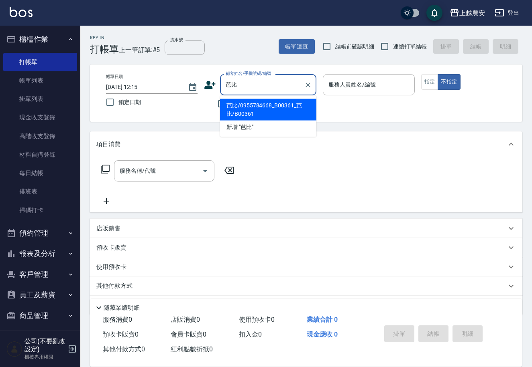
click at [265, 104] on li "芭比/0955784668_B00361_芭比/B00361" at bounding box center [268, 110] width 96 height 22
type input "芭比/0955784668_B00361_芭比/B00361"
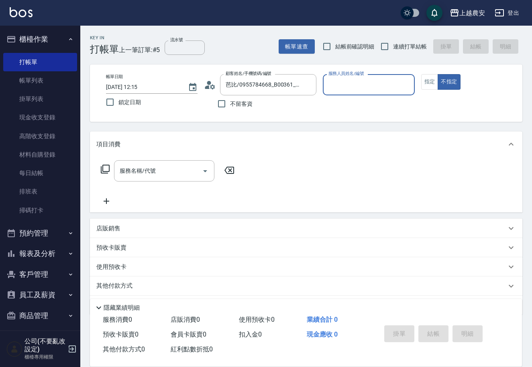
type input "美雅-B"
drag, startPoint x: 426, startPoint y: 83, endPoint x: 300, endPoint y: 133, distance: 135.7
click at [426, 83] on button "指定" at bounding box center [429, 82] width 17 height 16
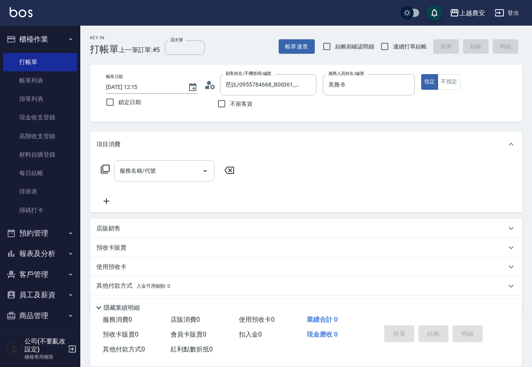
click at [159, 179] on div "服務名稱/代號" at bounding box center [164, 170] width 100 height 21
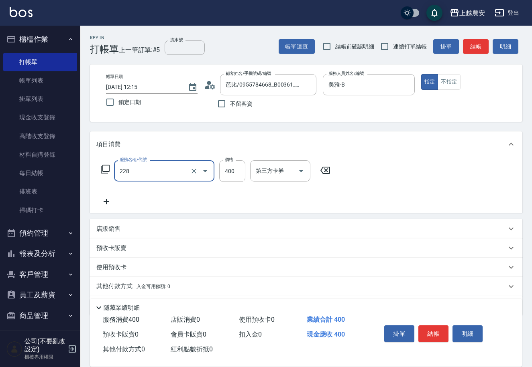
type input "洗髮(228)"
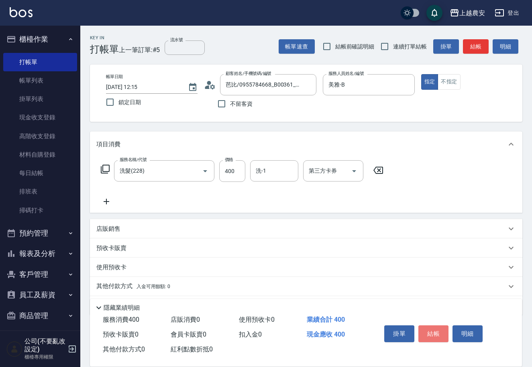
drag, startPoint x: 423, startPoint y: 326, endPoint x: 420, endPoint y: 313, distance: 12.9
click at [423, 326] on button "結帳" at bounding box center [433, 334] width 30 height 17
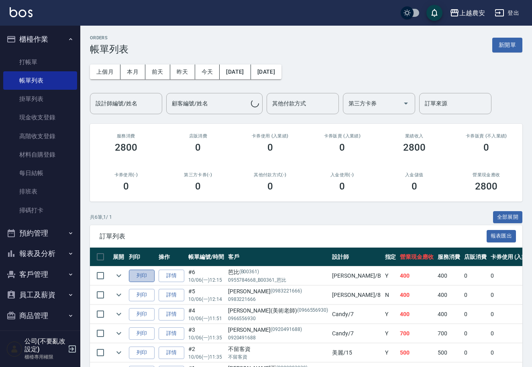
click at [135, 275] on button "列印" at bounding box center [142, 276] width 26 height 12
click at [32, 62] on link "打帳單" at bounding box center [40, 62] width 74 height 18
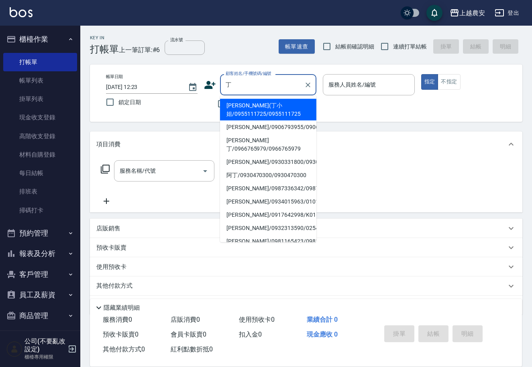
click at [239, 107] on li "[PERSON_NAME](丁小姐/0955111725/0955111725" at bounding box center [268, 110] width 96 height 22
type input "[PERSON_NAME](丁小姐/0955111725/0955111725"
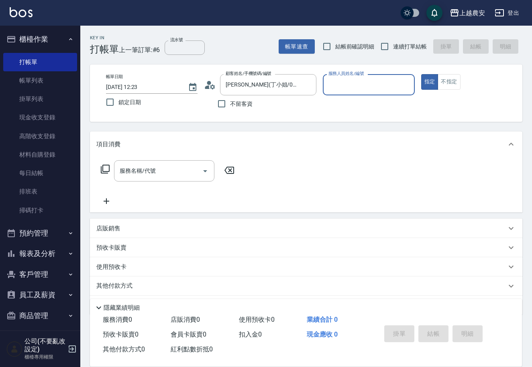
type input "美雅-B"
click at [166, 175] on input "服務名稱/代號" at bounding box center [158, 171] width 81 height 14
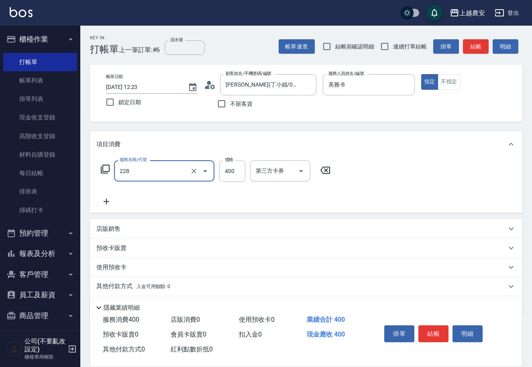
type input "洗髮(228)"
type input "珮珮-30"
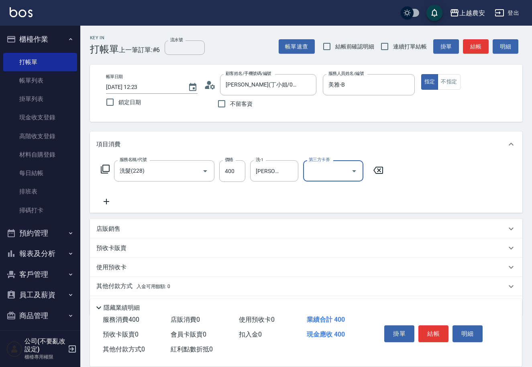
click at [433, 334] on button "結帳" at bounding box center [433, 334] width 30 height 17
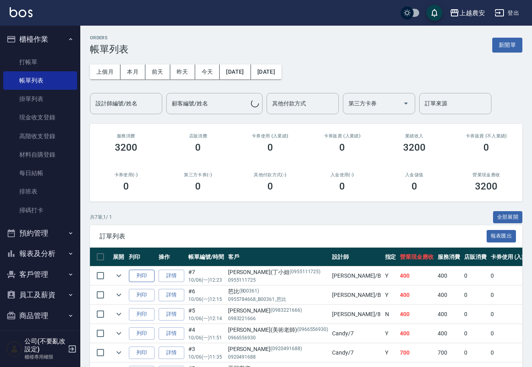
click at [144, 279] on button "列印" at bounding box center [142, 276] width 26 height 12
click at [28, 61] on link "打帳單" at bounding box center [40, 62] width 74 height 18
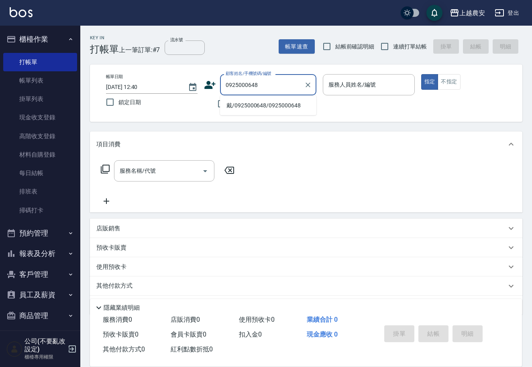
click at [255, 108] on li "戴/0925000648/0925000648" at bounding box center [268, 105] width 96 height 13
type input "戴/0925000648/0925000648"
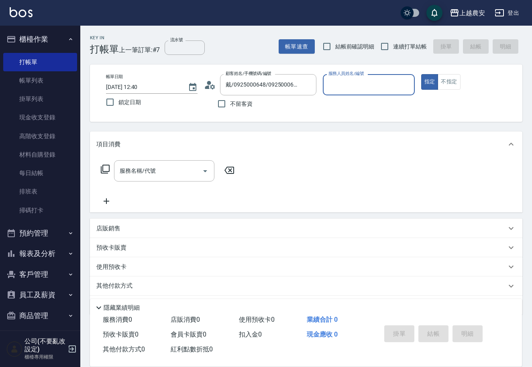
type input "Q比-0"
click at [181, 167] on input "服務名稱/代號" at bounding box center [158, 171] width 81 height 14
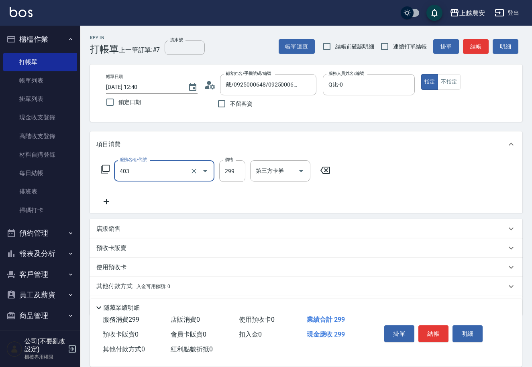
type input "剪髮(403)"
type input "400"
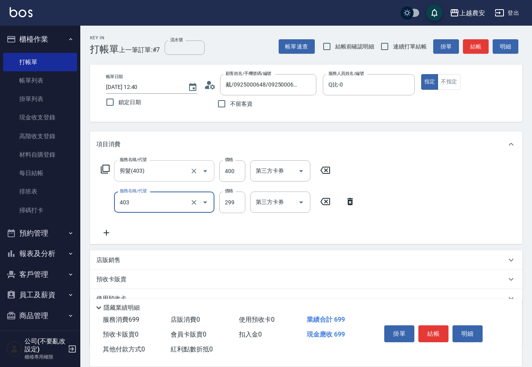
type input "剪髮(403)"
type input "400"
click at [434, 335] on button "結帳" at bounding box center [433, 334] width 30 height 17
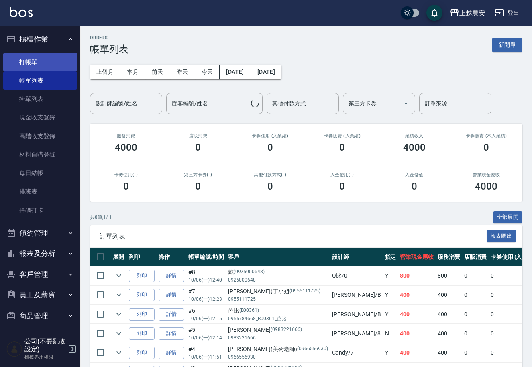
click at [32, 59] on link "打帳單" at bounding box center [40, 62] width 74 height 18
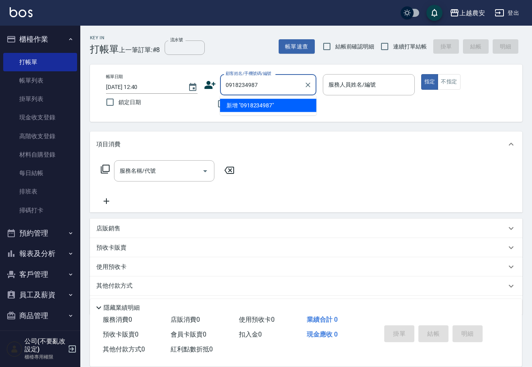
click at [254, 103] on li "新增 "0918234987"" at bounding box center [268, 105] width 96 height 13
type input "0918234987"
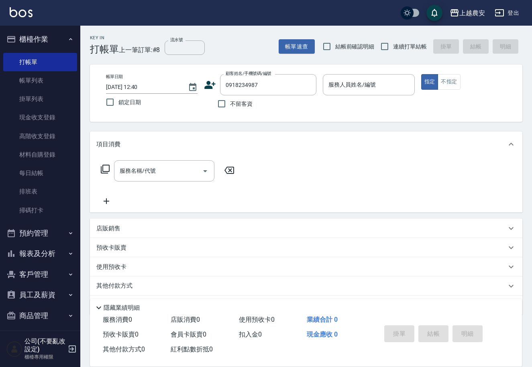
click at [208, 87] on icon at bounding box center [210, 85] width 11 height 8
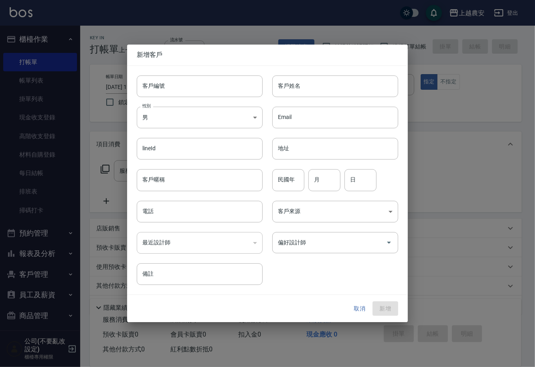
click at [207, 88] on input "客戶編號" at bounding box center [200, 86] width 126 height 22
type input "0918234987"
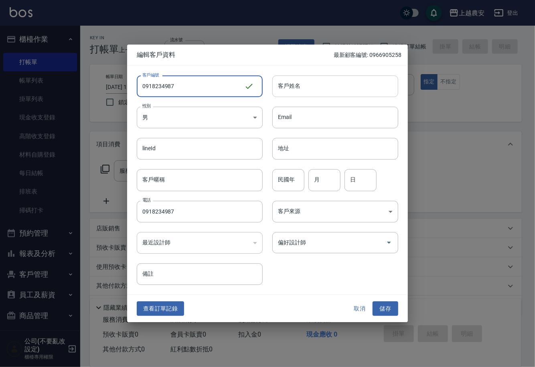
type input "0918234987"
click at [314, 87] on input "客戶姓名" at bounding box center [335, 86] width 126 height 22
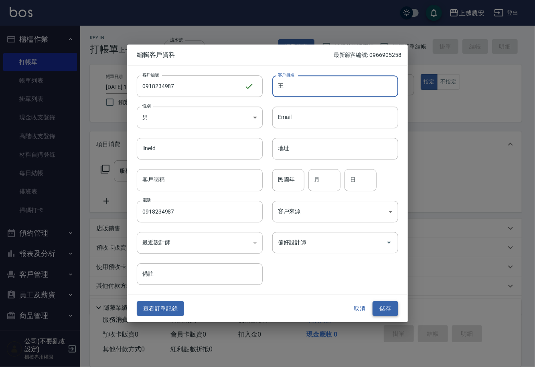
type input "王"
drag, startPoint x: 389, startPoint y: 309, endPoint x: 379, endPoint y: 245, distance: 64.6
click at [389, 309] on button "儲存" at bounding box center [386, 309] width 26 height 15
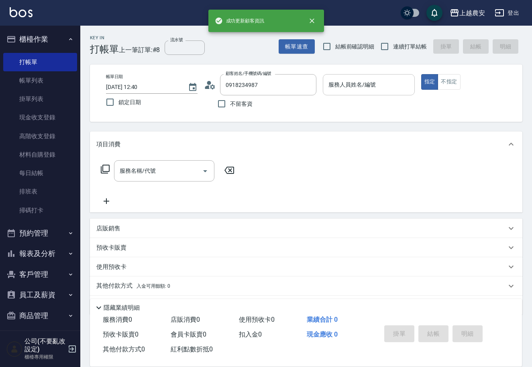
click at [379, 86] on input "服務人員姓名/編號" at bounding box center [368, 85] width 84 height 14
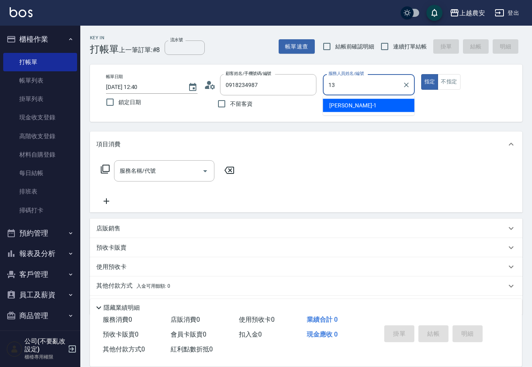
type input "Nana-13"
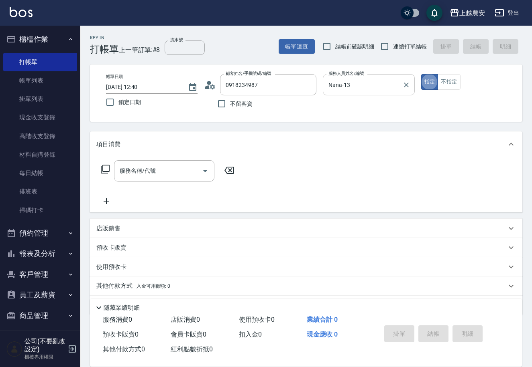
type button "true"
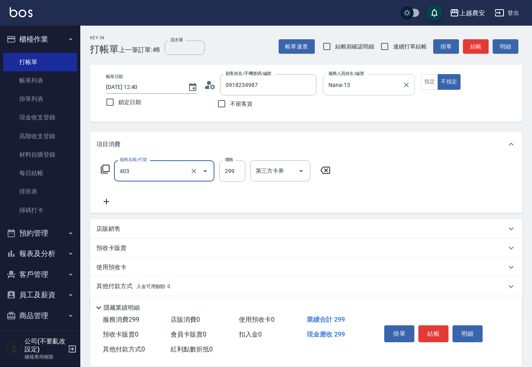
type input "剪髮(403)"
click at [436, 329] on button "結帳" at bounding box center [433, 334] width 30 height 17
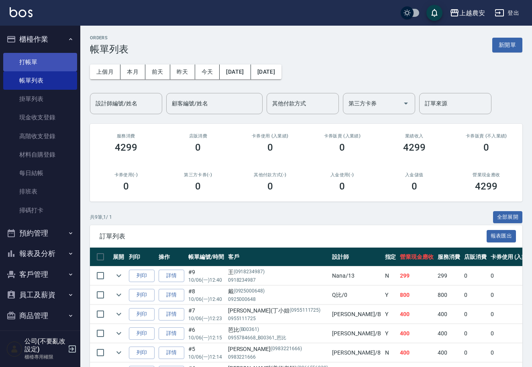
click at [17, 59] on link "打帳單" at bounding box center [40, 62] width 74 height 18
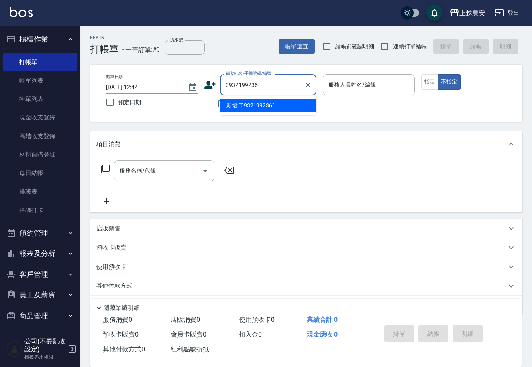
click at [254, 108] on li "新增 "0932199236"" at bounding box center [268, 105] width 96 height 13
type input "0932199236"
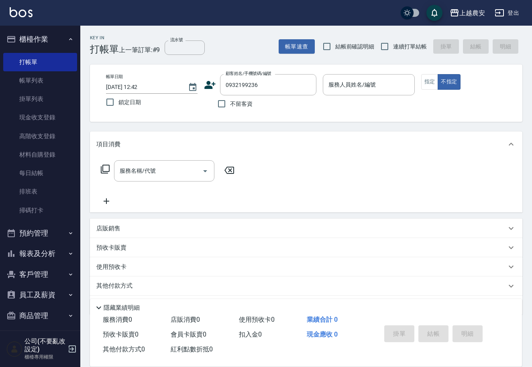
click at [207, 85] on icon at bounding box center [210, 85] width 12 height 12
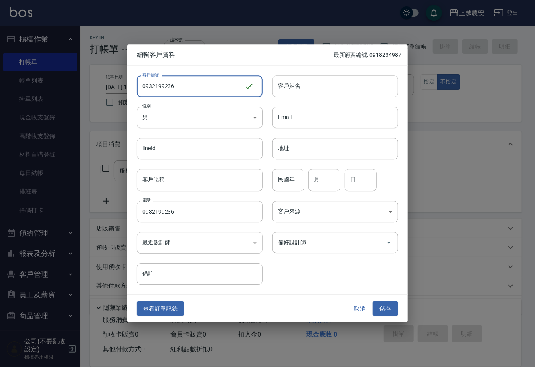
type input "0932199236"
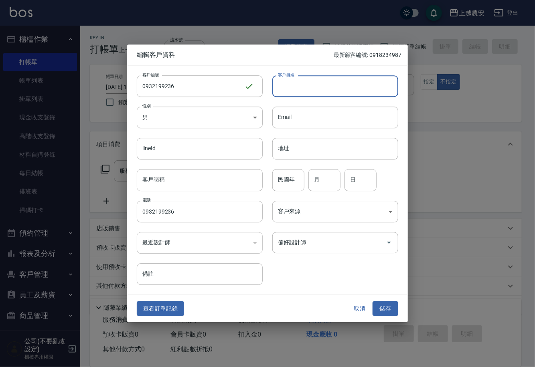
click at [328, 82] on input "客戶姓名" at bounding box center [335, 86] width 126 height 22
type input "邱"
click at [393, 311] on button "儲存" at bounding box center [386, 309] width 26 height 15
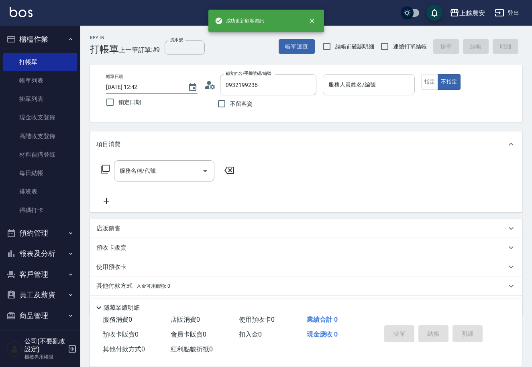
click at [362, 90] on input "服務人員姓名/編號" at bounding box center [368, 85] width 84 height 14
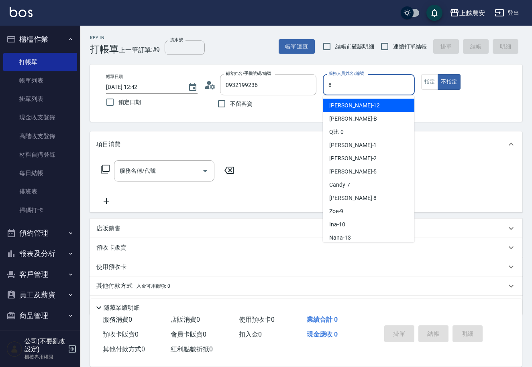
type input "黛慧-8"
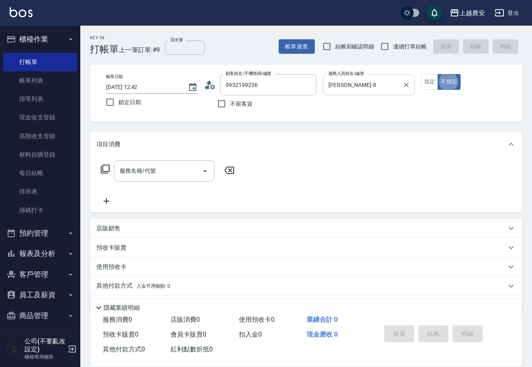
type button "false"
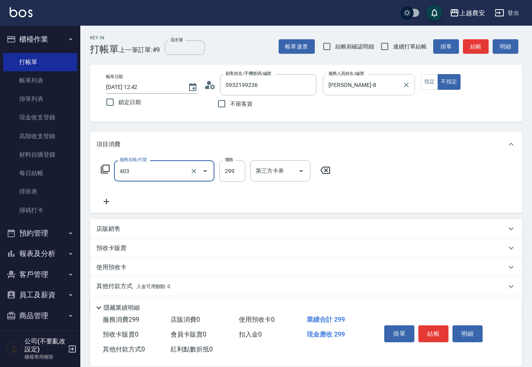
type input "剪髮(403)"
click at [434, 332] on button "結帳" at bounding box center [433, 334] width 30 height 17
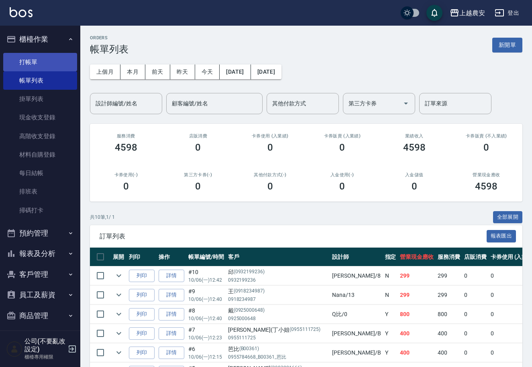
click at [40, 66] on link "打帳單" at bounding box center [40, 62] width 74 height 18
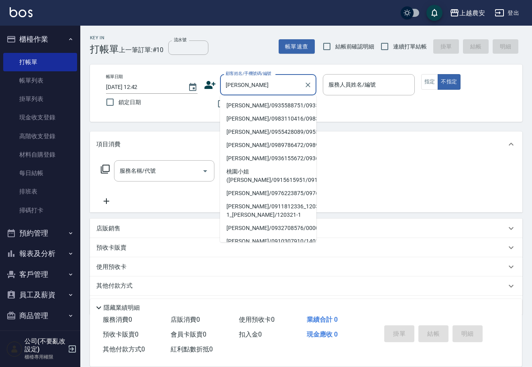
drag, startPoint x: 223, startPoint y: 107, endPoint x: 233, endPoint y: 113, distance: 12.0
click at [223, 107] on li "[PERSON_NAME]/0935588751/0935588751" at bounding box center [268, 105] width 96 height 13
type input "[PERSON_NAME]/0935588751/0935588751"
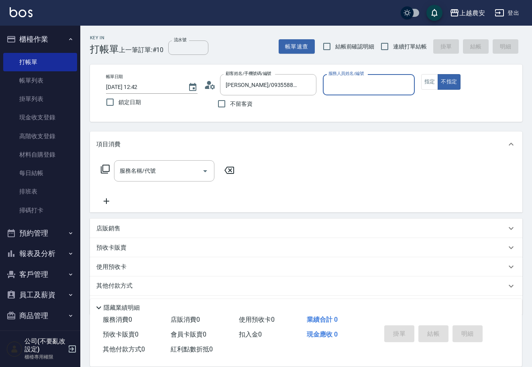
type input "Irene-5"
drag, startPoint x: 428, startPoint y: 81, endPoint x: 300, endPoint y: 173, distance: 158.1
click at [422, 85] on button "指定" at bounding box center [429, 82] width 17 height 16
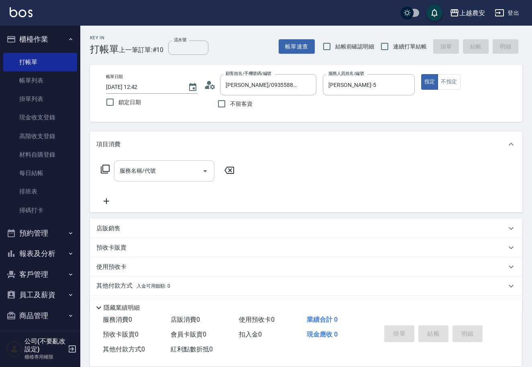
click at [157, 170] on input "服務名稱/代號" at bounding box center [158, 171] width 81 height 14
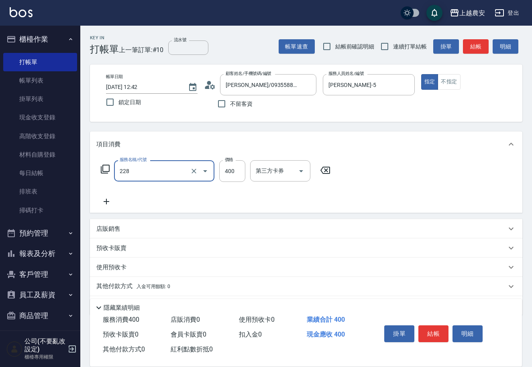
type input "洗髮(228)"
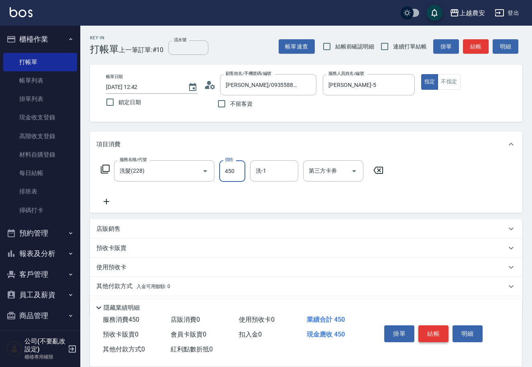
type input "450"
click at [442, 331] on button "結帳" at bounding box center [433, 334] width 30 height 17
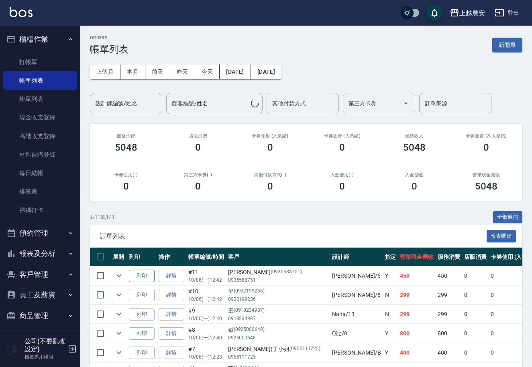
click at [142, 278] on button "列印" at bounding box center [142, 276] width 26 height 12
click at [128, 103] on div "設計師編號/姓名 設計師編號/姓名" at bounding box center [126, 103] width 72 height 21
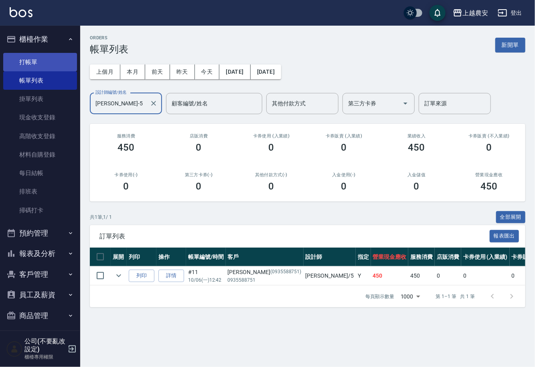
type input "Irene-5"
click at [29, 63] on link "打帳單" at bounding box center [40, 62] width 74 height 18
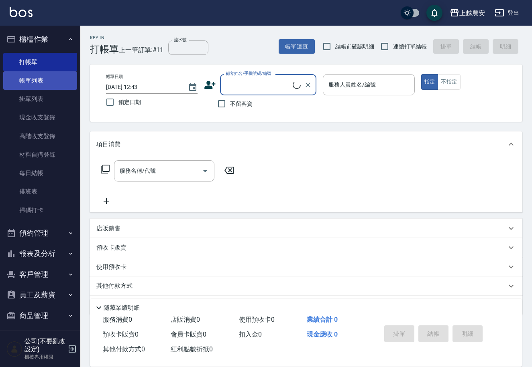
click at [26, 85] on link "帳單列表" at bounding box center [40, 80] width 74 height 18
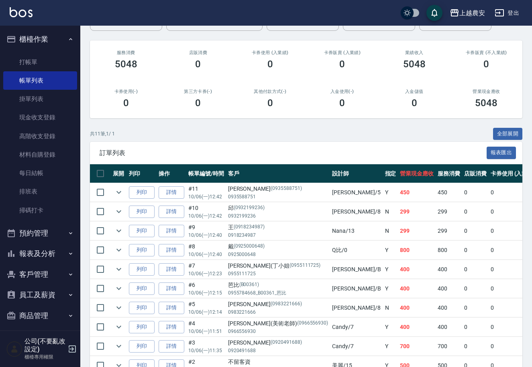
scroll to position [79, 0]
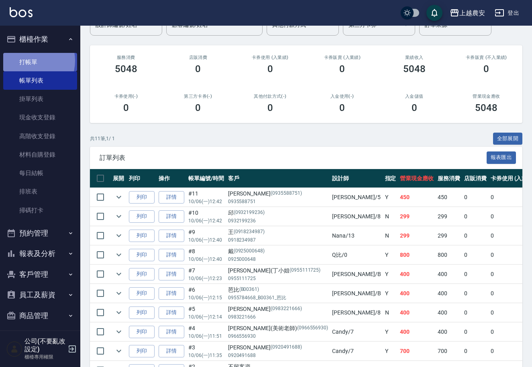
click at [29, 61] on link "打帳單" at bounding box center [40, 62] width 74 height 18
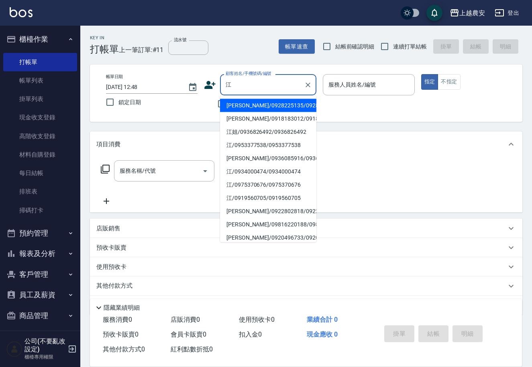
click at [249, 137] on li "江姐/0936826492/0936826492" at bounding box center [268, 132] width 96 height 13
type input "江姐/0936826492/0936826492"
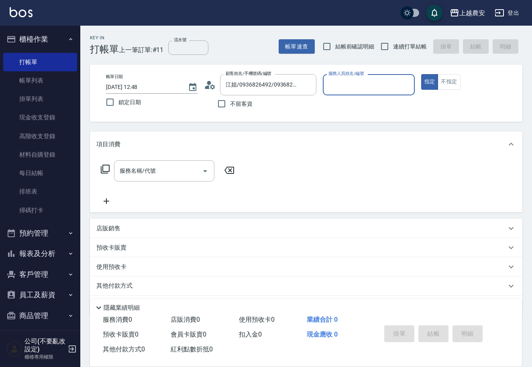
type input "Candy-7"
click at [151, 170] on div "服務名稱/代號 服務名稱/代號" at bounding box center [164, 170] width 100 height 21
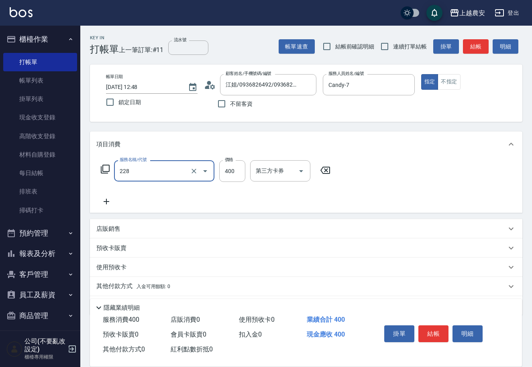
type input "洗髮(228)"
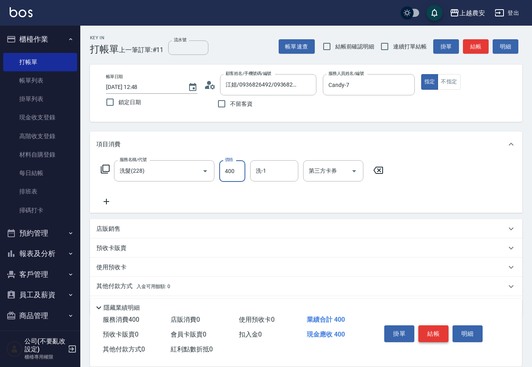
click at [435, 332] on button "結帳" at bounding box center [433, 334] width 30 height 17
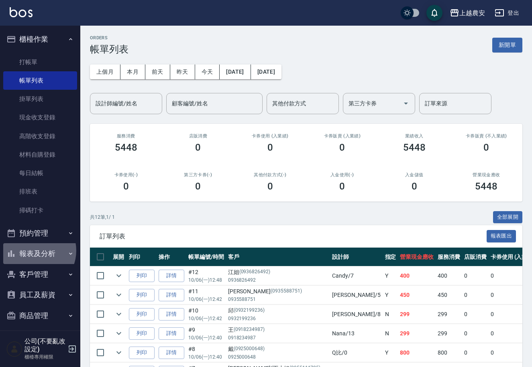
click at [33, 251] on button "報表及分析" at bounding box center [40, 253] width 74 height 21
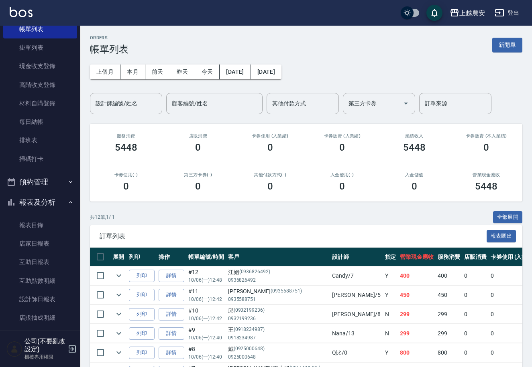
scroll to position [57, 0]
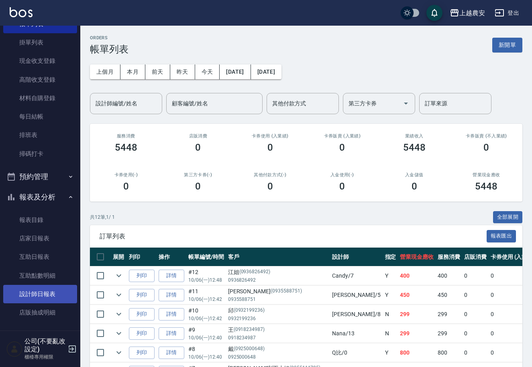
click at [36, 287] on link "設計師日報表" at bounding box center [40, 294] width 74 height 18
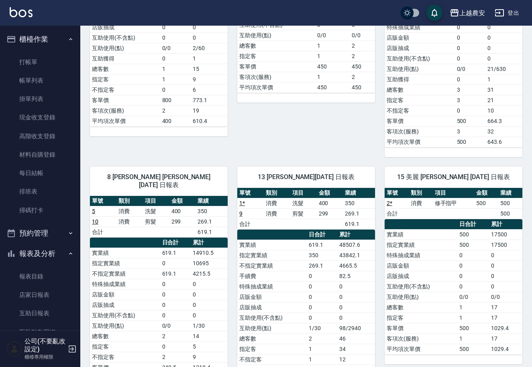
scroll to position [195, 0]
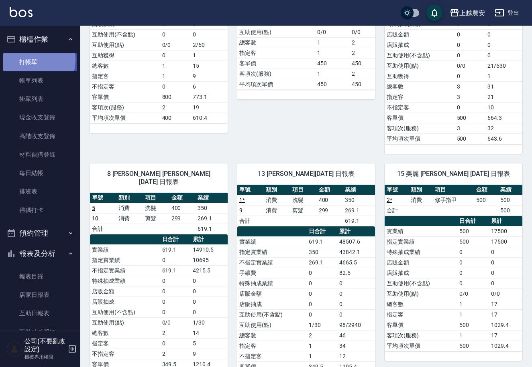
click at [25, 59] on link "打帳單" at bounding box center [40, 62] width 74 height 18
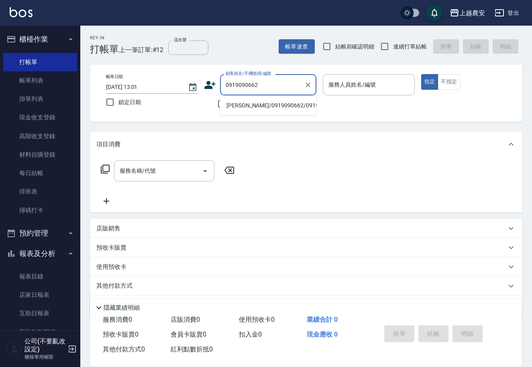
click at [243, 108] on li "[PERSON_NAME]/0919090662/0919090662" at bounding box center [268, 105] width 96 height 13
type input "[PERSON_NAME]/0919090662/0919090662"
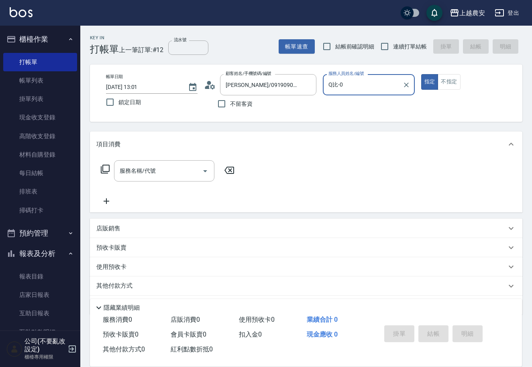
type input "Q比-0"
click at [128, 172] on input "服務名稱/代號" at bounding box center [158, 171] width 81 height 14
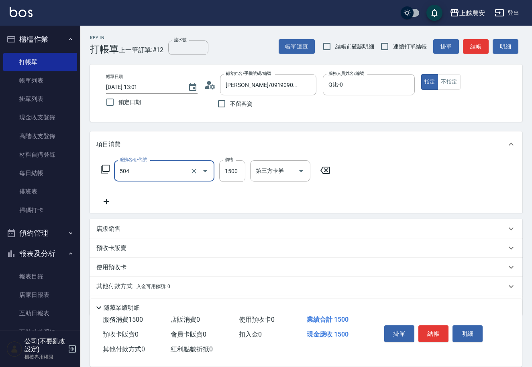
type input "染髮1500↓(504)"
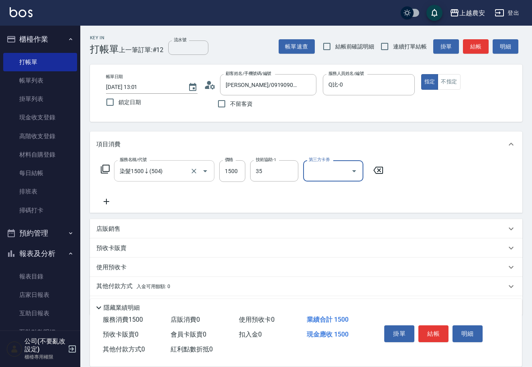
type input "大巫-35"
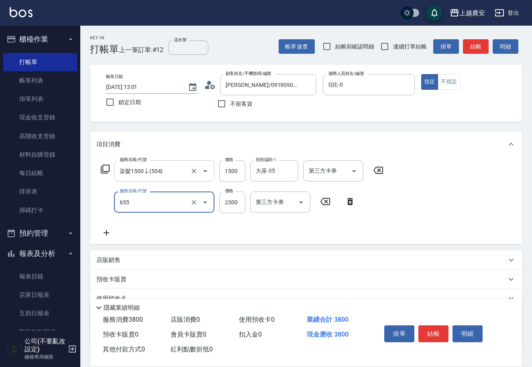
type input "結構2段式(自)(655)"
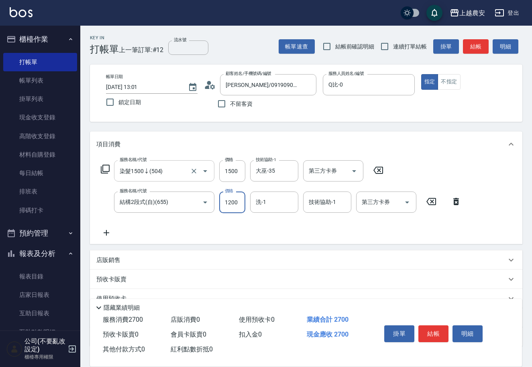
type input "1200"
type input "大巫-35"
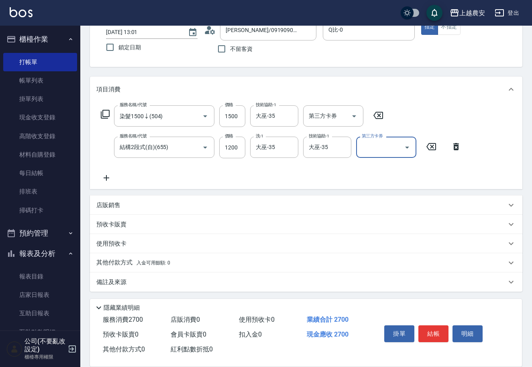
click at [150, 262] on span "入金可用餘額: 0" at bounding box center [153, 263] width 34 height 6
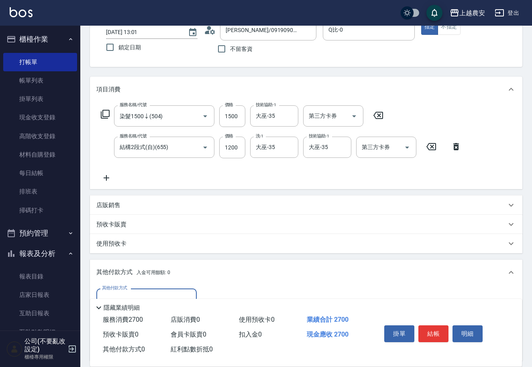
scroll to position [149, 0]
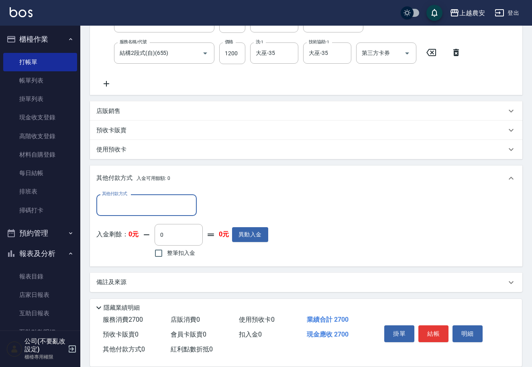
click at [122, 210] on input "其他付款方式" at bounding box center [146, 205] width 93 height 14
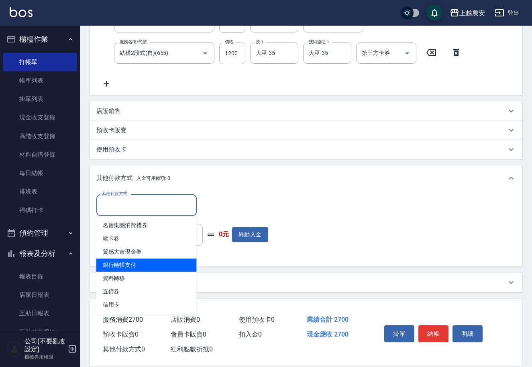
click at [142, 268] on span "銀行轉帳支付" at bounding box center [146, 265] width 100 height 13
type input "銀行轉帳支付"
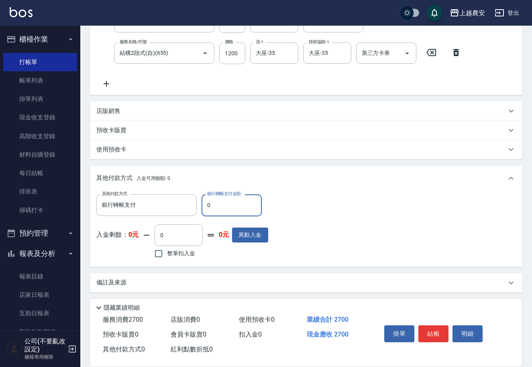
drag, startPoint x: 205, startPoint y: 205, endPoint x: 231, endPoint y: 213, distance: 27.9
click at [231, 213] on input "0" at bounding box center [231, 206] width 60 height 22
type input "2700"
click at [429, 329] on button "結帳" at bounding box center [433, 334] width 30 height 17
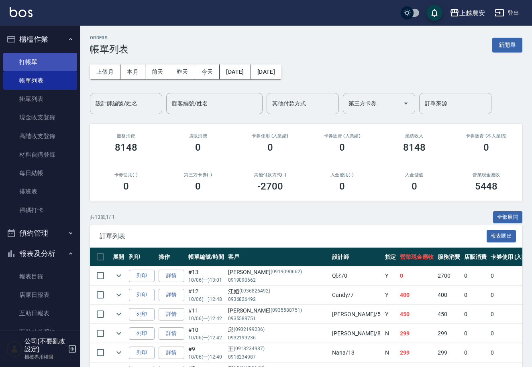
click at [26, 61] on link "打帳單" at bounding box center [40, 62] width 74 height 18
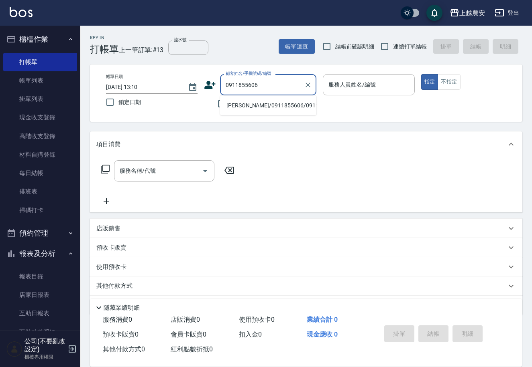
click at [255, 108] on li "[PERSON_NAME]/0911855606/0911855606" at bounding box center [268, 105] width 96 height 13
type input "[PERSON_NAME]/0911855606/0911855606"
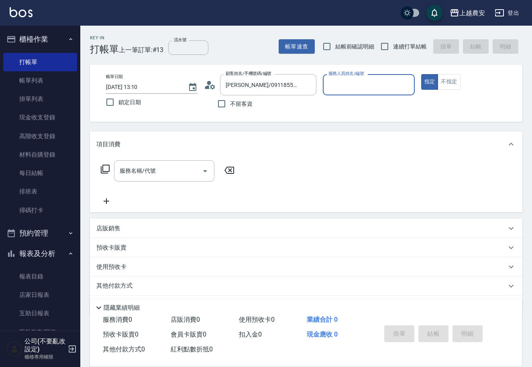
type input "美雅-B"
click at [157, 170] on input "服務名稱/代號" at bounding box center [158, 171] width 81 height 14
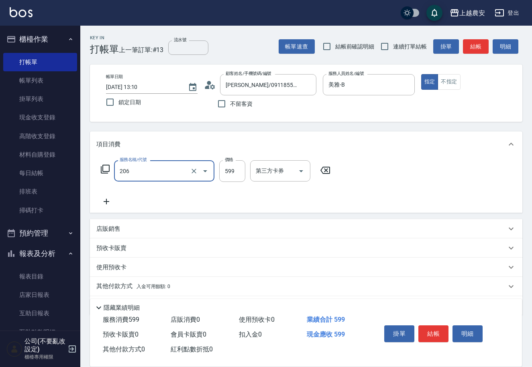
type input "洗+剪(206)"
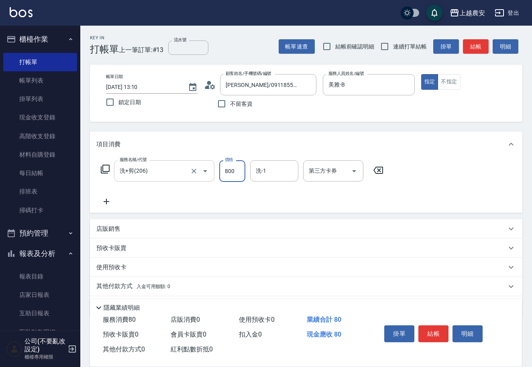
type input "800"
type input "蘇蘇-25"
click at [425, 335] on button "結帳" at bounding box center [433, 334] width 30 height 17
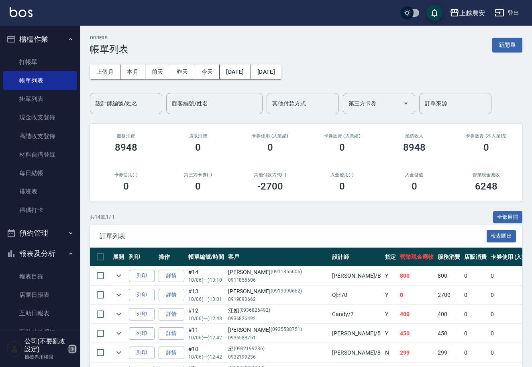
click at [73, 351] on icon "button" at bounding box center [72, 350] width 10 height 10
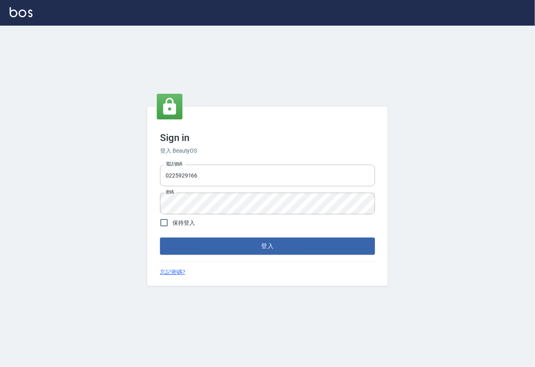
drag, startPoint x: 207, startPoint y: 169, endPoint x: 76, endPoint y: 128, distance: 137.4
click at [76, 128] on div "Sign in 登入 BeautyOS 電話號碼 [PHONE_NUMBER] 電話號碼 密碼 密碼 保持登入 登入 忘記密碼?" at bounding box center [267, 197] width 535 height 342
type input "02148888"
click at [82, 162] on div "Sign in 登入 BeautyOS 電話號碼 [PHONE_NUMBER] 電話號碼 密碼 密碼 保持登入 登入 忘記密碼?" at bounding box center [267, 197] width 535 height 342
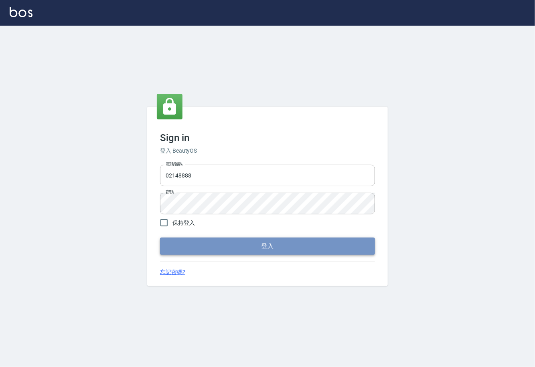
click at [277, 252] on button "登入" at bounding box center [267, 246] width 215 height 17
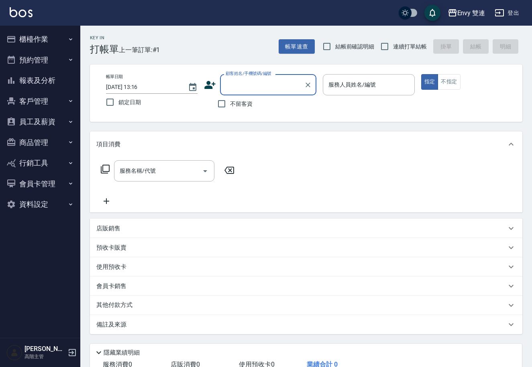
click at [69, 122] on icon "button" at bounding box center [70, 122] width 6 height 6
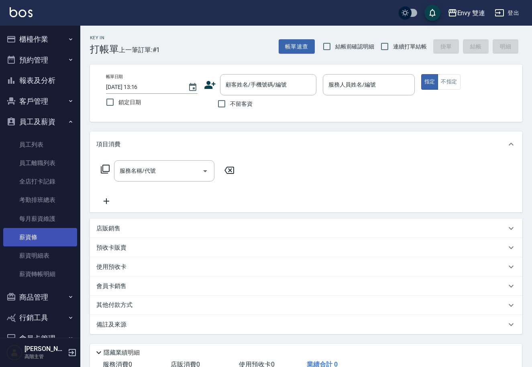
click at [52, 235] on link "薪資條" at bounding box center [40, 237] width 74 height 18
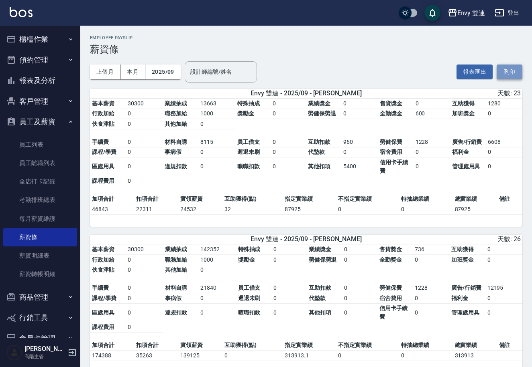
click at [513, 71] on button "列印" at bounding box center [509, 72] width 26 height 15
click at [452, 13] on icon "button" at bounding box center [452, 12] width 8 height 7
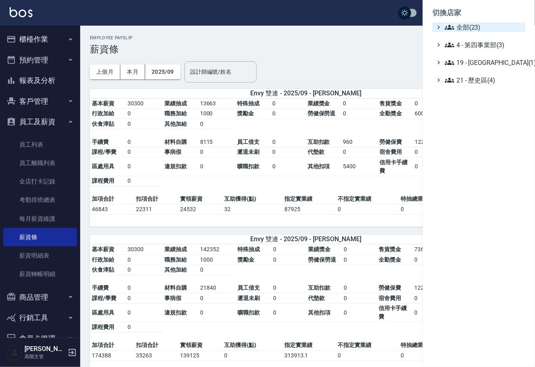
click at [471, 25] on span "全部(23)" at bounding box center [483, 27] width 77 height 10
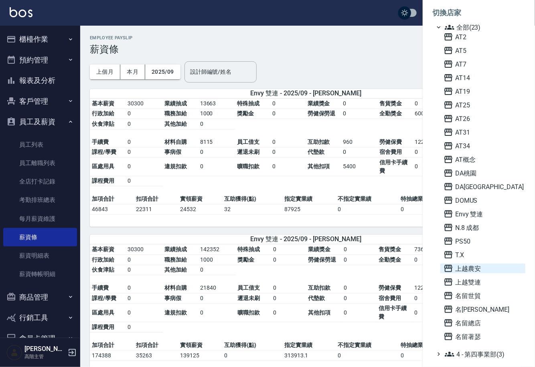
click at [446, 267] on icon at bounding box center [449, 269] width 10 height 10
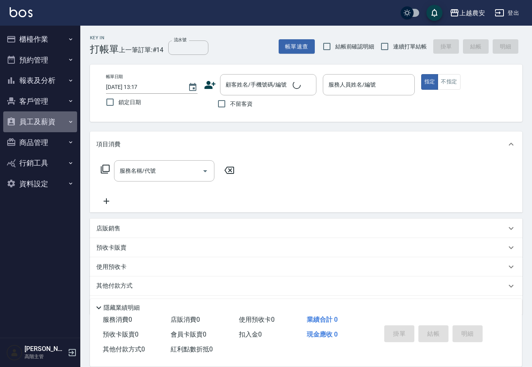
click at [69, 122] on icon "button" at bounding box center [70, 122] width 3 height 2
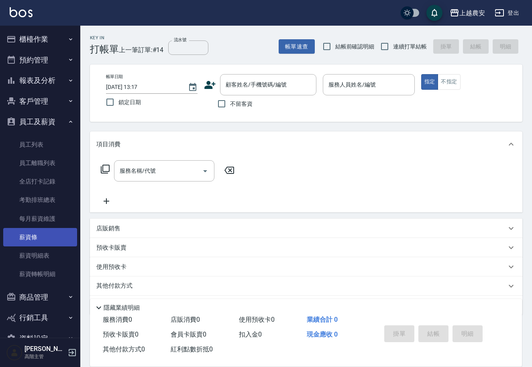
click at [51, 233] on link "薪資條" at bounding box center [40, 237] width 74 height 18
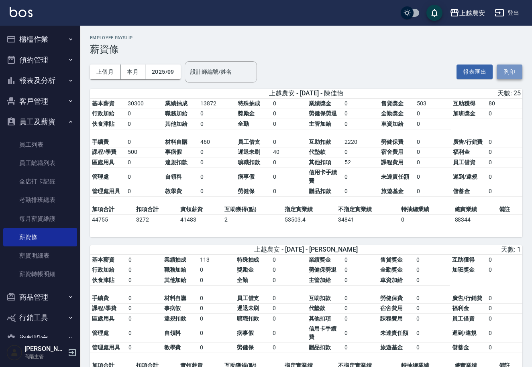
click at [511, 70] on button "列印" at bounding box center [509, 72] width 26 height 15
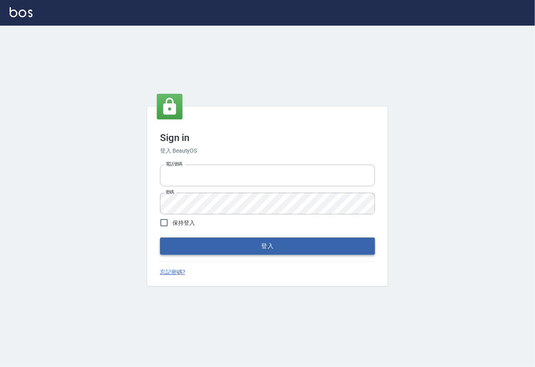
type input "0225929166"
click at [259, 250] on button "登入" at bounding box center [267, 246] width 215 height 17
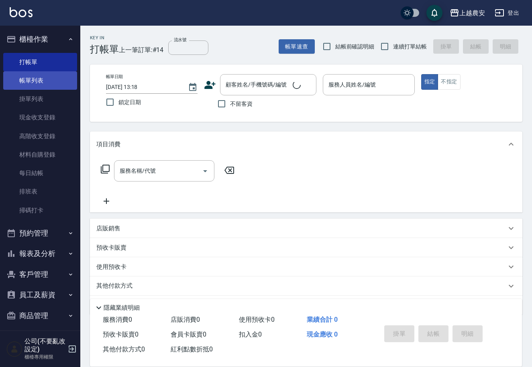
click at [35, 78] on link "帳單列表" at bounding box center [40, 80] width 74 height 18
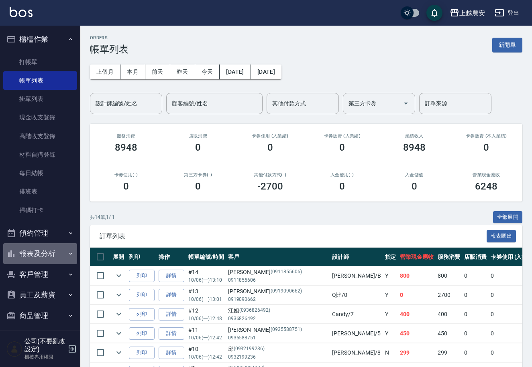
click at [69, 254] on icon "button" at bounding box center [70, 254] width 3 height 2
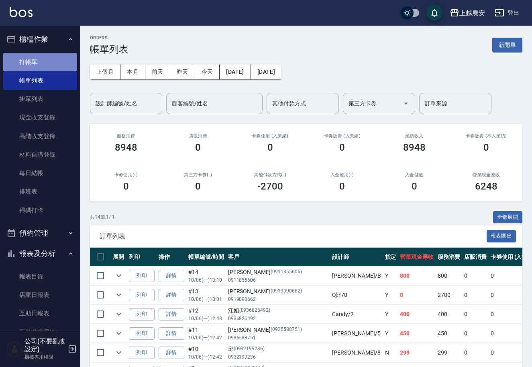
click at [42, 55] on link "打帳單" at bounding box center [40, 62] width 74 height 18
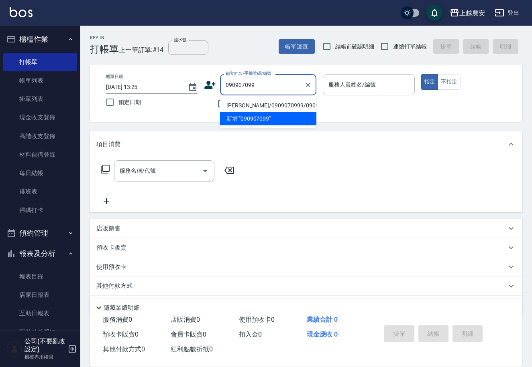
click at [235, 108] on li "[PERSON_NAME]/0909070999/0909070999" at bounding box center [268, 105] width 96 height 13
type input "[PERSON_NAME]/0909070999/0909070999"
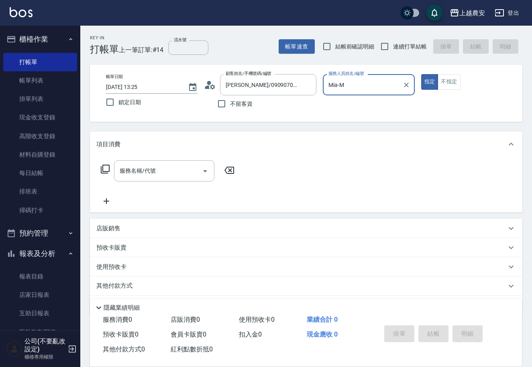
type input "Mia-M"
click at [191, 170] on input "服務名稱/代號" at bounding box center [158, 171] width 81 height 14
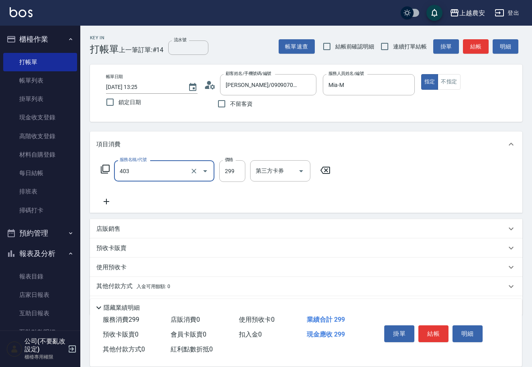
type input "剪髮(403)"
type input "300"
click at [433, 337] on button "結帳" at bounding box center [433, 334] width 30 height 17
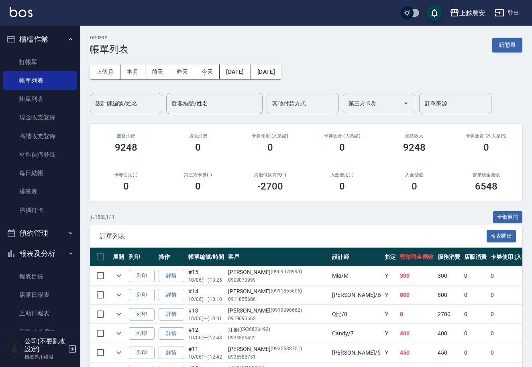
click at [80, 256] on div "櫃檯作業 打帳單 帳單列表 掛單列表 現金收支登錄 高階收支登錄 材料自購登錄 每日結帳 排班表 掃碼打卡 預約管理 預約管理 單日預約紀錄 單週預約紀錄 報…" at bounding box center [40, 197] width 81 height 342
click at [76, 248] on nav "櫃檯作業 打帳單 帳單列表 掛單列表 現金收支登錄 高階收支登錄 材料自購登錄 每日結帳 排班表 掃碼打卡 預約管理 預約管理 單日預約紀錄 單週預約紀錄 報…" at bounding box center [40, 178] width 80 height 305
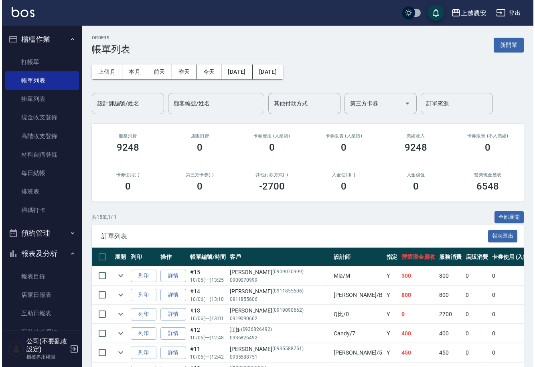
scroll to position [122, 0]
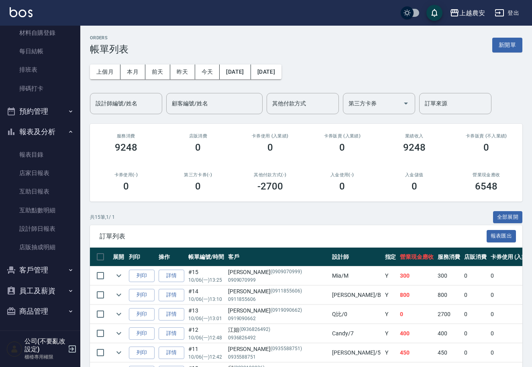
click at [42, 274] on button "客戶管理" at bounding box center [40, 270] width 74 height 21
click at [36, 292] on link "客戶列表" at bounding box center [40, 293] width 74 height 18
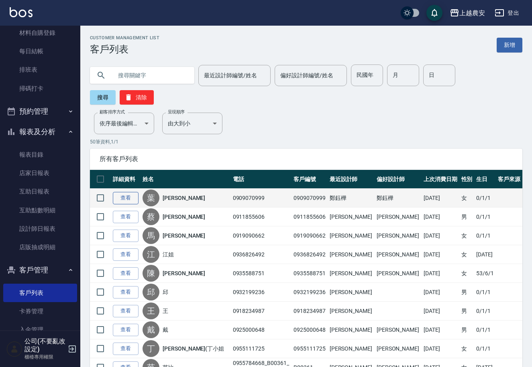
click at [133, 192] on link "查看" at bounding box center [126, 198] width 26 height 12
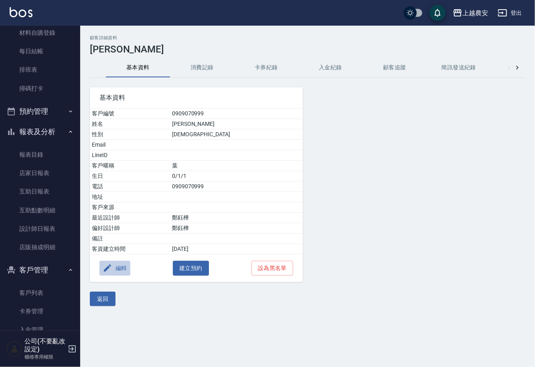
click at [124, 267] on button "編輯" at bounding box center [114, 268] width 31 height 15
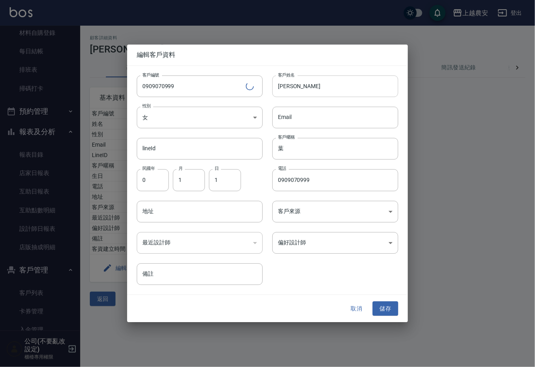
click at [307, 83] on input "[PERSON_NAME]" at bounding box center [335, 86] width 126 height 22
type input "葉林璇"
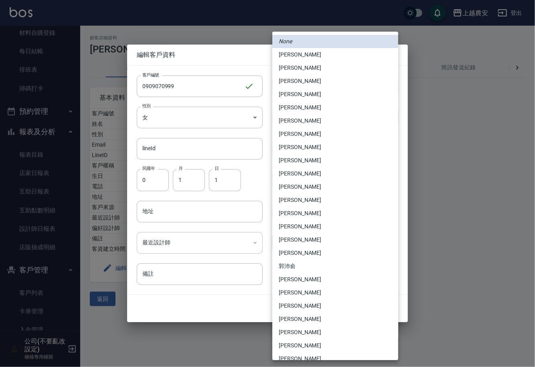
click at [295, 243] on body "上越農安 登出 櫃檯作業 打帳單 帳單列表 掛單列表 現金收支登錄 高階收支登錄 材料自購登錄 每日結帳 排班表 掃碼打卡 預約管理 預約管理 單日預約紀錄 …" at bounding box center [267, 183] width 535 height 367
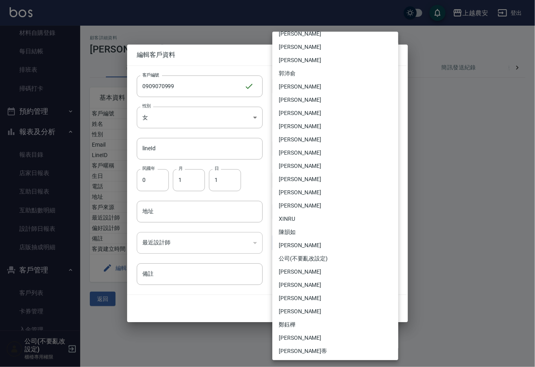
click at [293, 326] on li "鄭鈺樺" at bounding box center [335, 325] width 126 height 13
type input "d4afaa5e-a947-47c3-b1f4-09d98363c3cd"
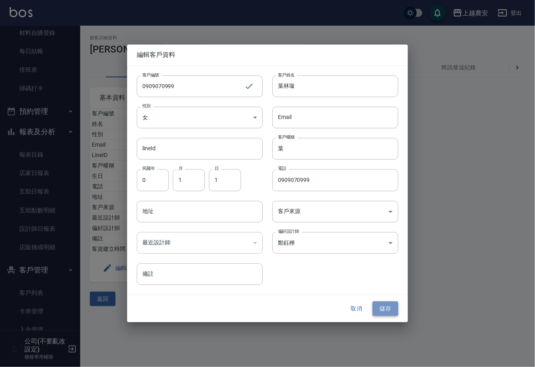
click at [378, 310] on button "儲存" at bounding box center [386, 309] width 26 height 15
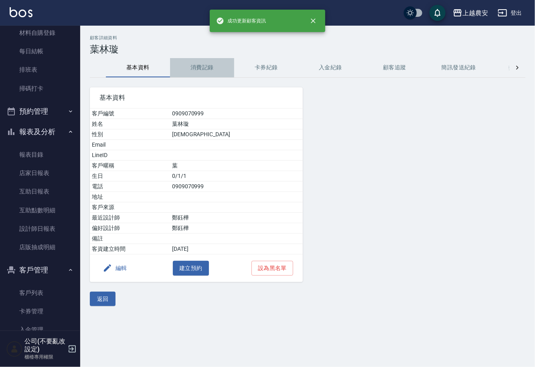
click at [193, 61] on button "消費記錄" at bounding box center [202, 67] width 64 height 19
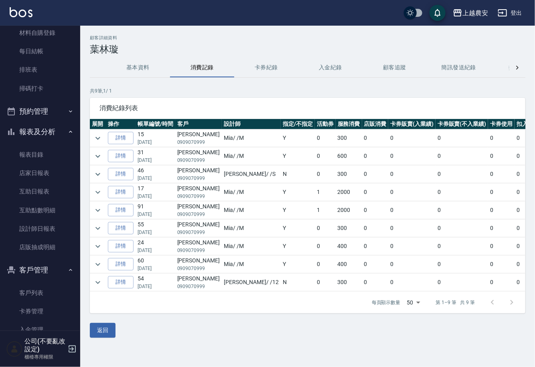
click at [76, 39] on nav "櫃檯作業 打帳單 帳單列表 掛單列表 現金收支登錄 高階收支登錄 材料自購登錄 每日結帳 排班表 掃碼打卡 預約管理 預約管理 單日預約紀錄 單週預約紀錄 報…" at bounding box center [40, 178] width 80 height 305
click at [80, 36] on div "櫃檯作業 打帳單 帳單列表 掛單列表 現金收支登錄 高階收支登錄 材料自購登錄 每日結帳 排班表 掃碼打卡 預約管理 預約管理 單日預約紀錄 單週預約紀錄 報…" at bounding box center [40, 197] width 81 height 342
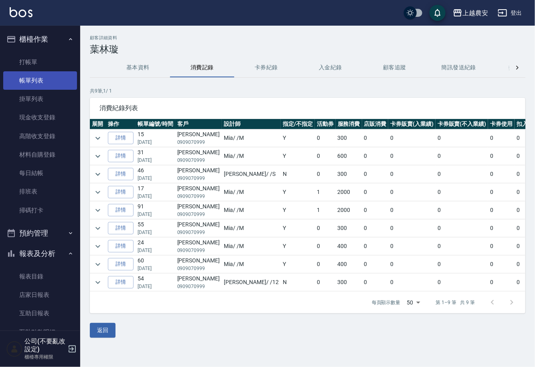
click at [49, 83] on link "帳單列表" at bounding box center [40, 80] width 74 height 18
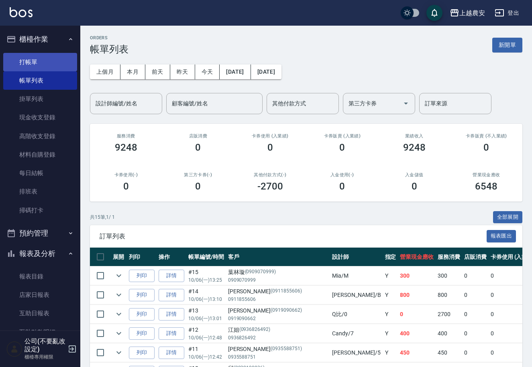
click at [28, 66] on link "打帳單" at bounding box center [40, 62] width 74 height 18
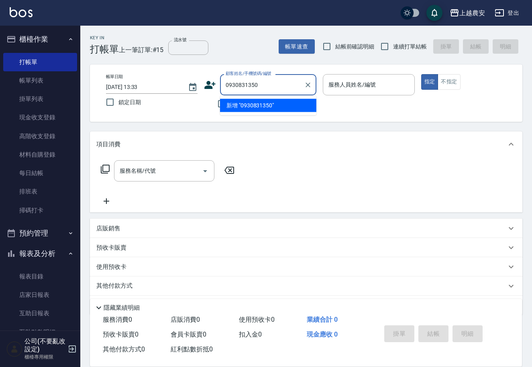
click at [256, 107] on li "新增 "0930831350"" at bounding box center [268, 105] width 96 height 13
type input "0930831350"
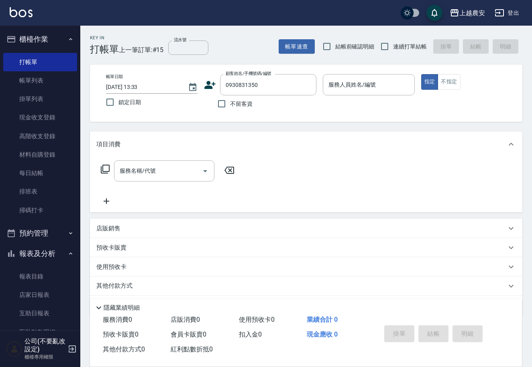
click at [208, 84] on icon at bounding box center [210, 85] width 11 height 8
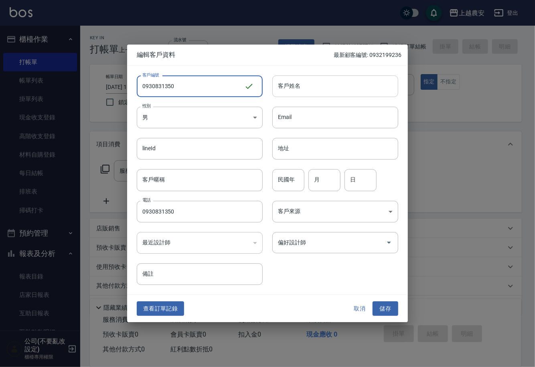
type input "0930831350"
click at [322, 89] on input "客戶姓名" at bounding box center [335, 86] width 126 height 22
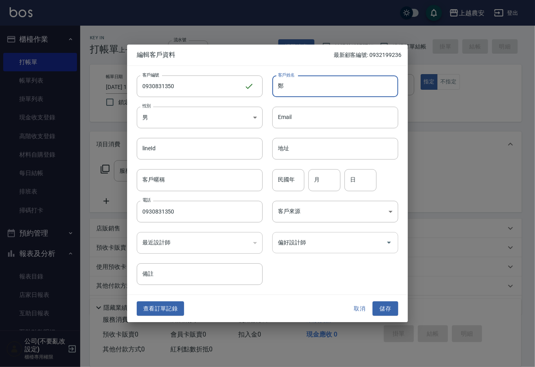
type input "鄭"
click at [318, 241] on input "偏好設計師" at bounding box center [329, 243] width 107 height 14
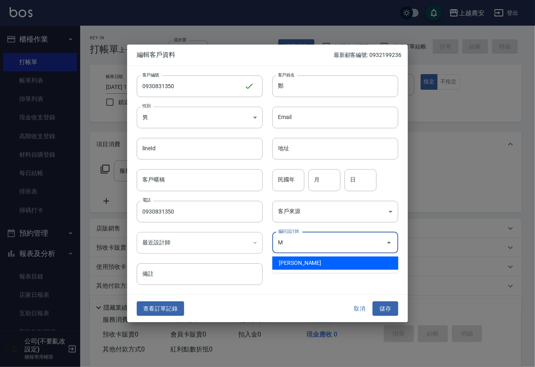
drag, startPoint x: 286, startPoint y: 261, endPoint x: 291, endPoint y: 262, distance: 4.5
click at [287, 262] on li "[PERSON_NAME]" at bounding box center [335, 263] width 126 height 13
type input "鄭鈺樺"
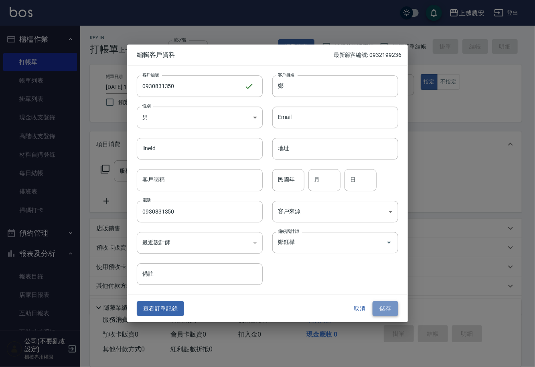
click at [387, 310] on button "儲存" at bounding box center [386, 309] width 26 height 15
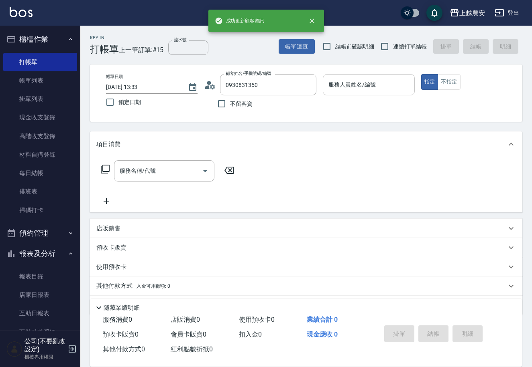
click at [348, 84] on input "服務人員姓名/編號" at bounding box center [368, 85] width 84 height 14
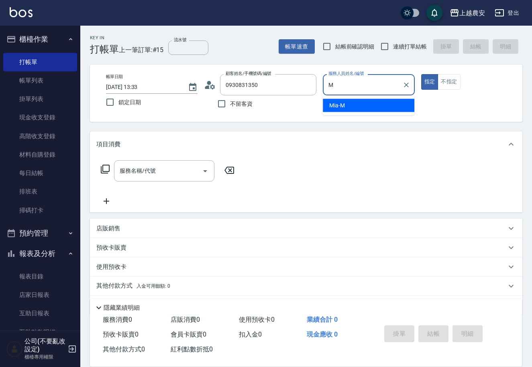
type input "Mia-M"
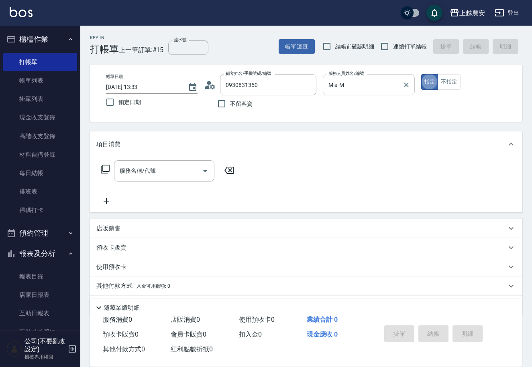
type button "true"
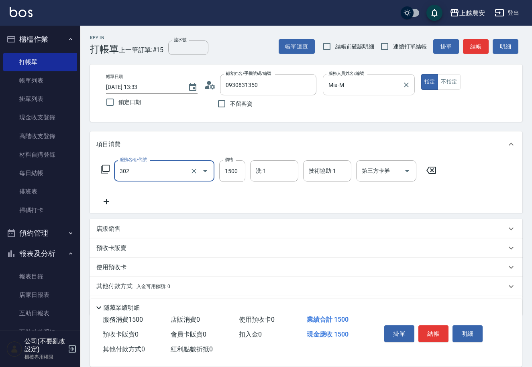
type input "燙髮1500↓(自購)(302)"
type input "[PERSON_NAME]-32"
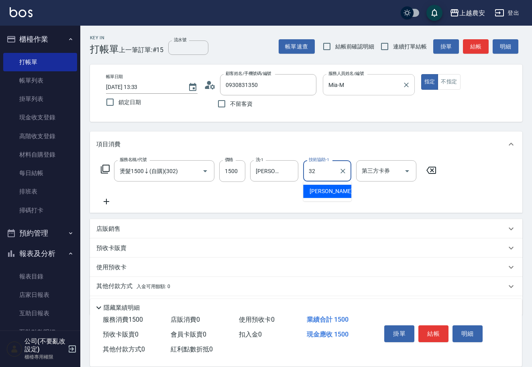
type input "[PERSON_NAME]-32"
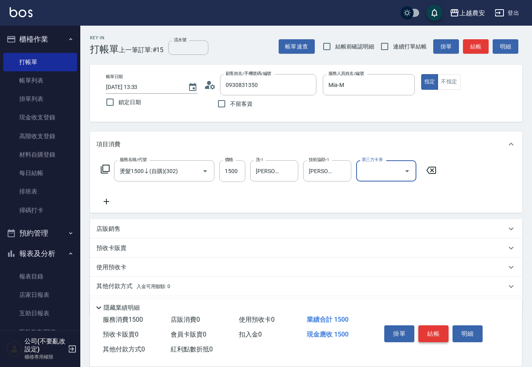
click at [435, 333] on button "結帳" at bounding box center [433, 334] width 30 height 17
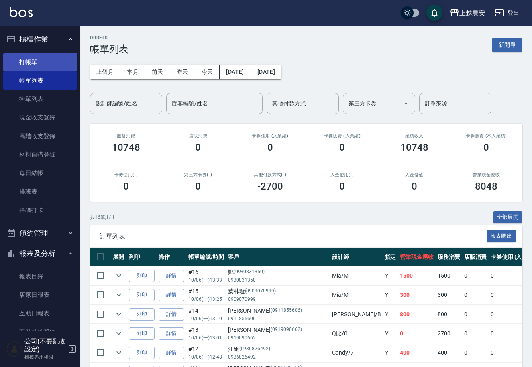
click at [30, 66] on link "打帳單" at bounding box center [40, 62] width 74 height 18
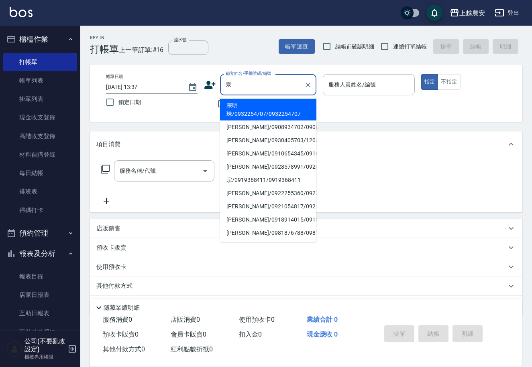
click at [275, 101] on li "宗明珠/0932254707/0932254707" at bounding box center [268, 110] width 96 height 22
type input "宗明珠/0932254707/0932254707"
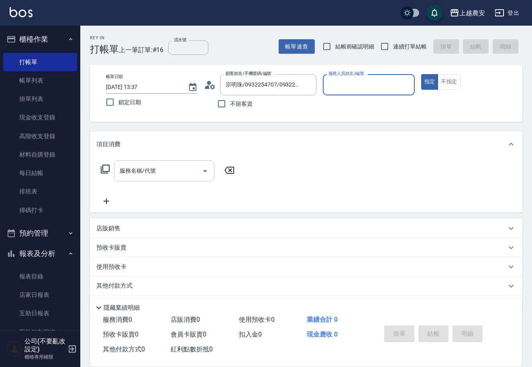
type input "Nana-13"
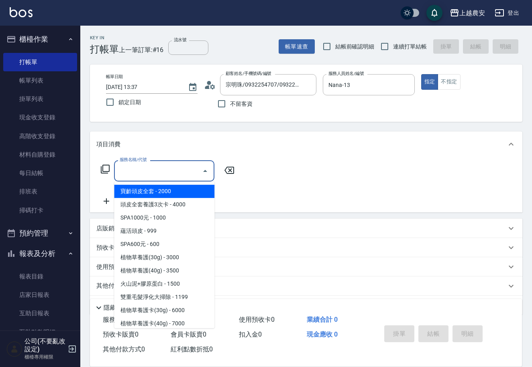
click at [180, 165] on input "服務名稱/代號" at bounding box center [158, 171] width 81 height 14
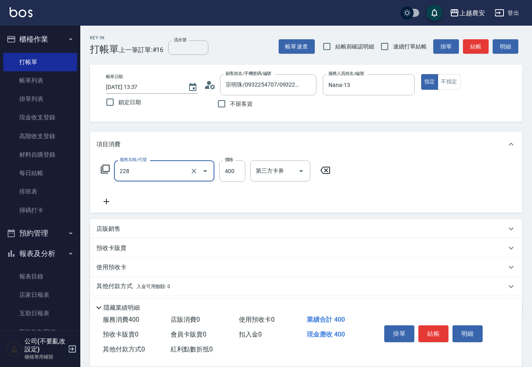
type input "洗髮(228)"
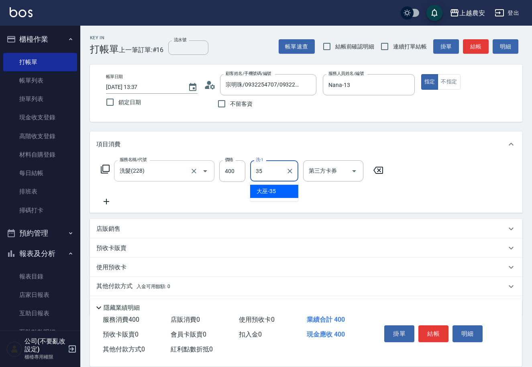
type input "大巫-35"
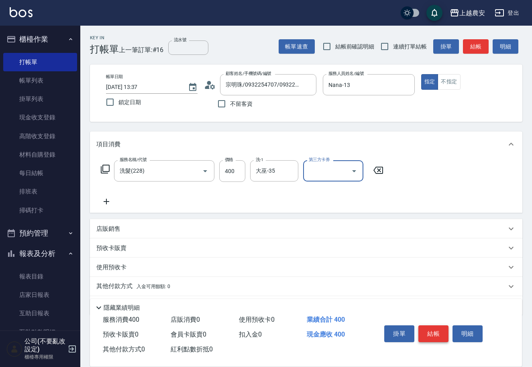
click at [432, 332] on button "結帳" at bounding box center [433, 334] width 30 height 17
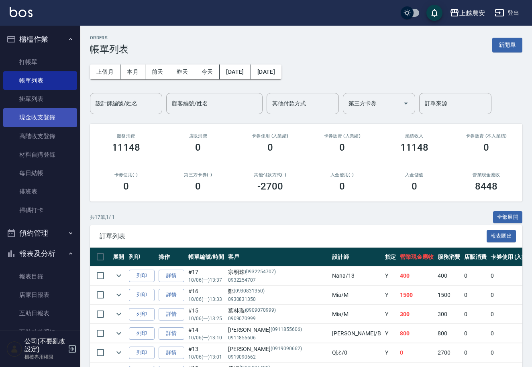
click at [57, 118] on link "現金收支登錄" at bounding box center [40, 117] width 74 height 18
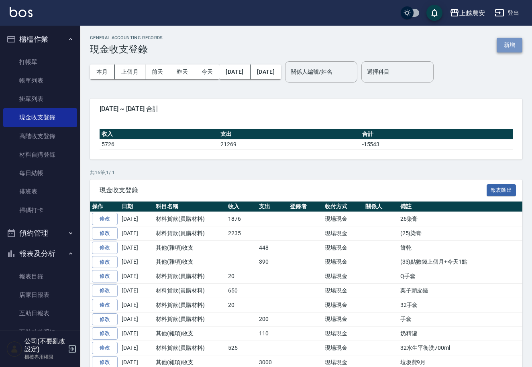
click at [508, 47] on button "新增" at bounding box center [509, 45] width 26 height 15
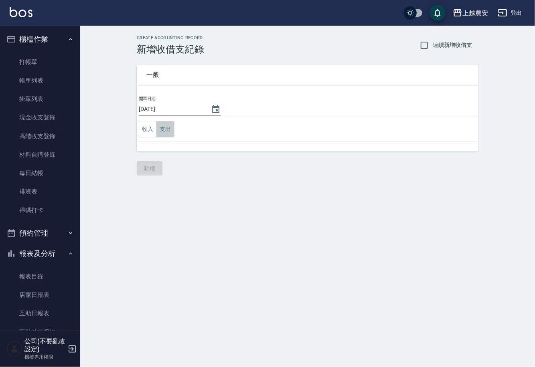
click at [162, 132] on button "支出" at bounding box center [165, 129] width 18 height 16
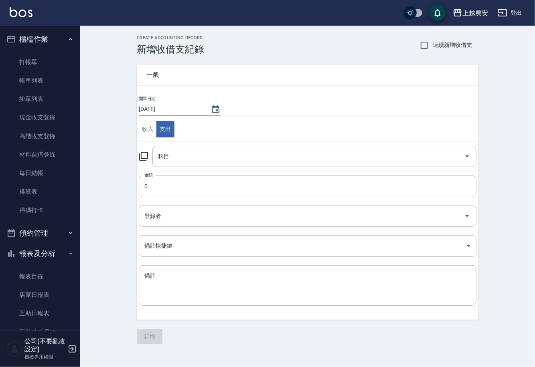
click at [145, 156] on icon at bounding box center [144, 157] width 10 height 10
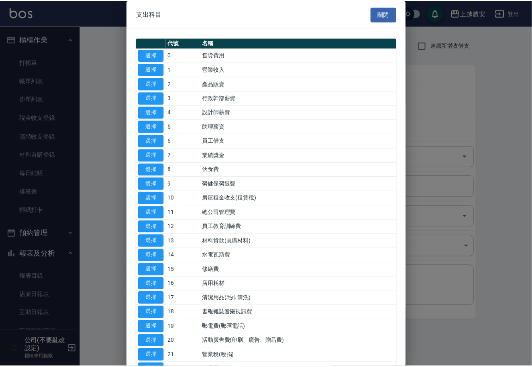
scroll to position [276, 0]
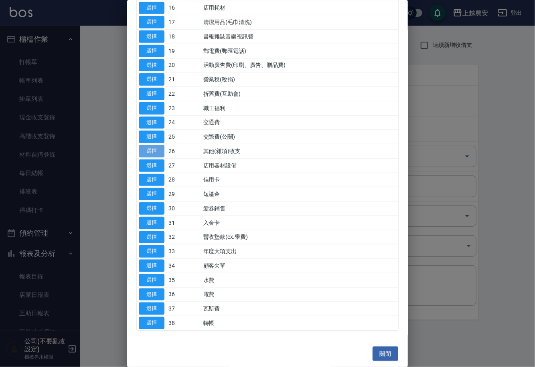
click at [158, 153] on button "選擇" at bounding box center [152, 151] width 26 height 12
type input "26 其他(雜項)收支"
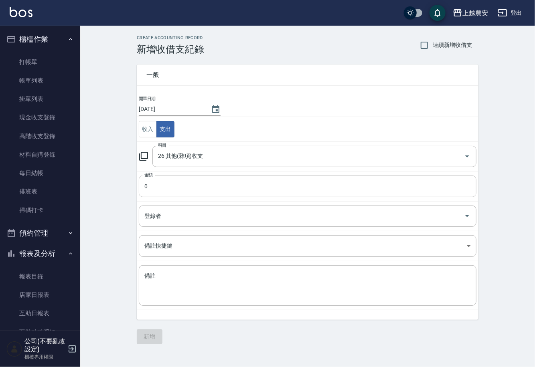
click at [155, 183] on input "0" at bounding box center [308, 187] width 338 height 22
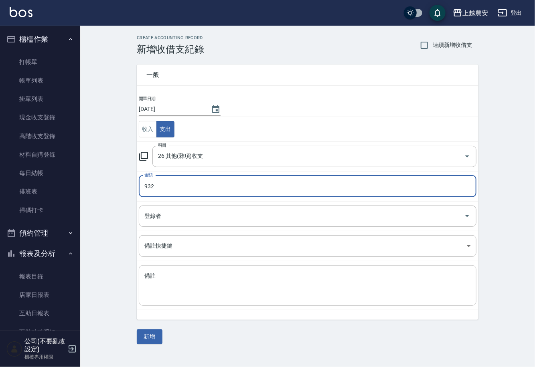
type input "932"
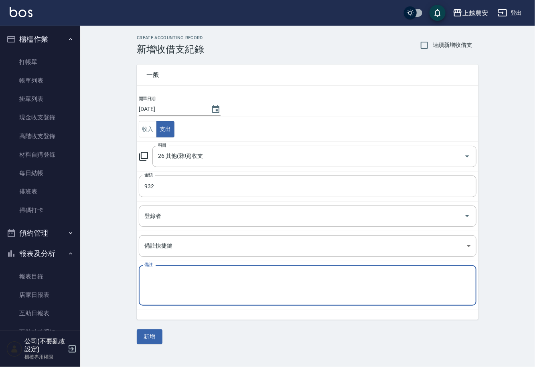
click at [153, 277] on textarea "備註" at bounding box center [307, 285] width 327 height 27
type textarea "飲料"
click at [154, 340] on button "新增" at bounding box center [150, 337] width 26 height 15
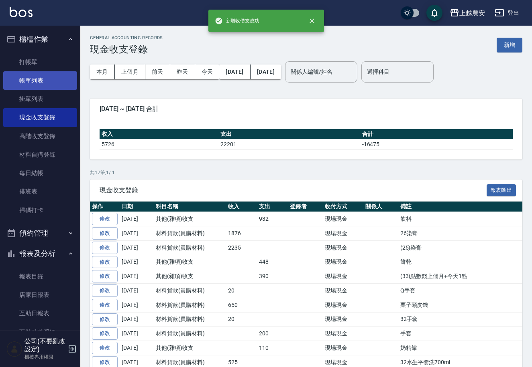
click at [38, 79] on link "帳單列表" at bounding box center [40, 80] width 74 height 18
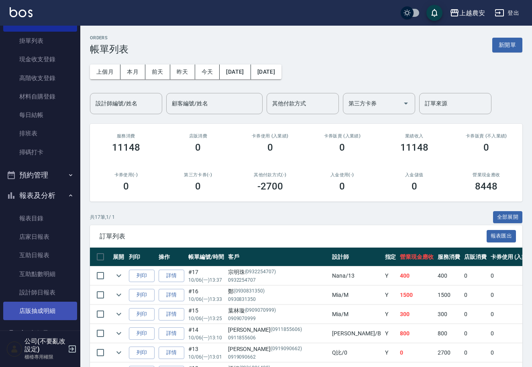
scroll to position [88, 0]
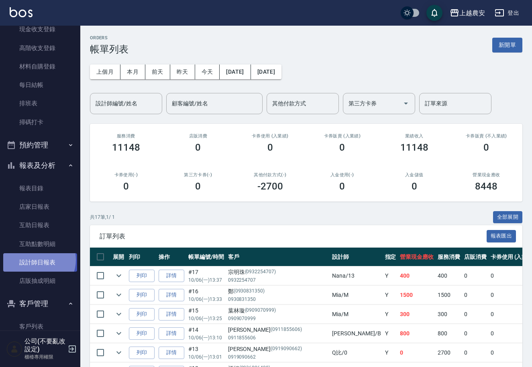
click at [35, 260] on link "設計師日報表" at bounding box center [40, 263] width 74 height 18
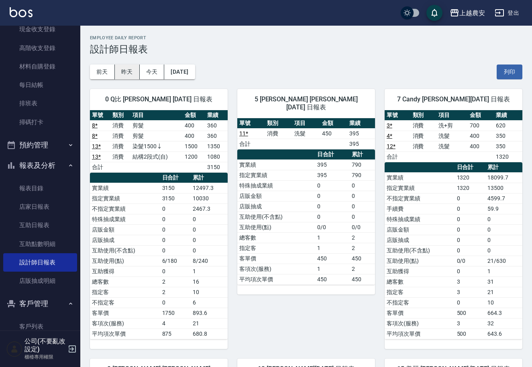
drag, startPoint x: 126, startPoint y: 73, endPoint x: 120, endPoint y: 75, distance: 7.1
click at [126, 73] on button "昨天" at bounding box center [127, 72] width 25 height 15
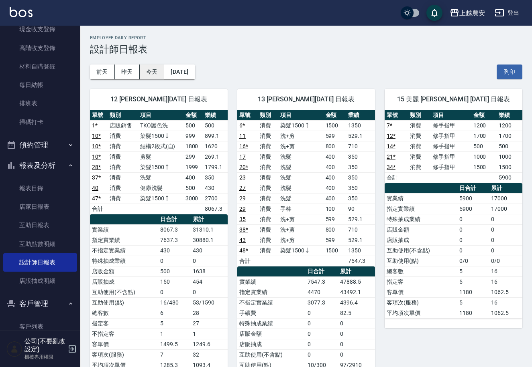
click at [148, 73] on button "今天" at bounding box center [152, 72] width 25 height 15
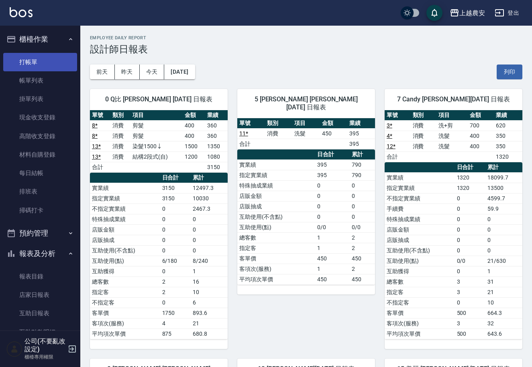
click at [34, 63] on link "打帳單" at bounding box center [40, 62] width 74 height 18
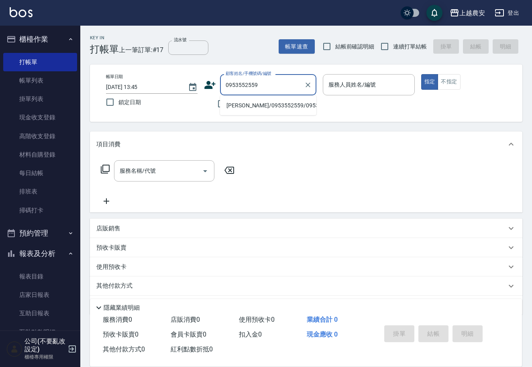
click at [253, 106] on li "[PERSON_NAME]/0953552559/0953552559" at bounding box center [268, 105] width 96 height 13
type input "[PERSON_NAME]/0953552559/0953552559"
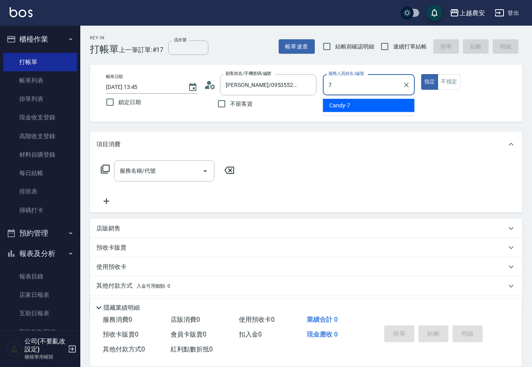
type input "Candy-7"
type button "true"
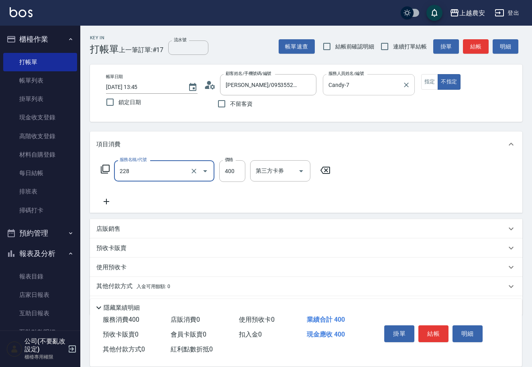
type input "洗髮(228)"
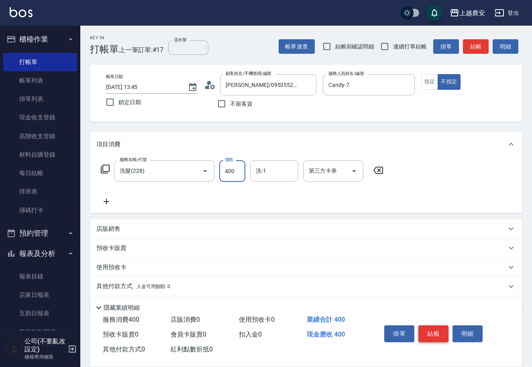
click at [436, 327] on button "結帳" at bounding box center [433, 334] width 30 height 17
